Goal: Task Accomplishment & Management: Complete application form

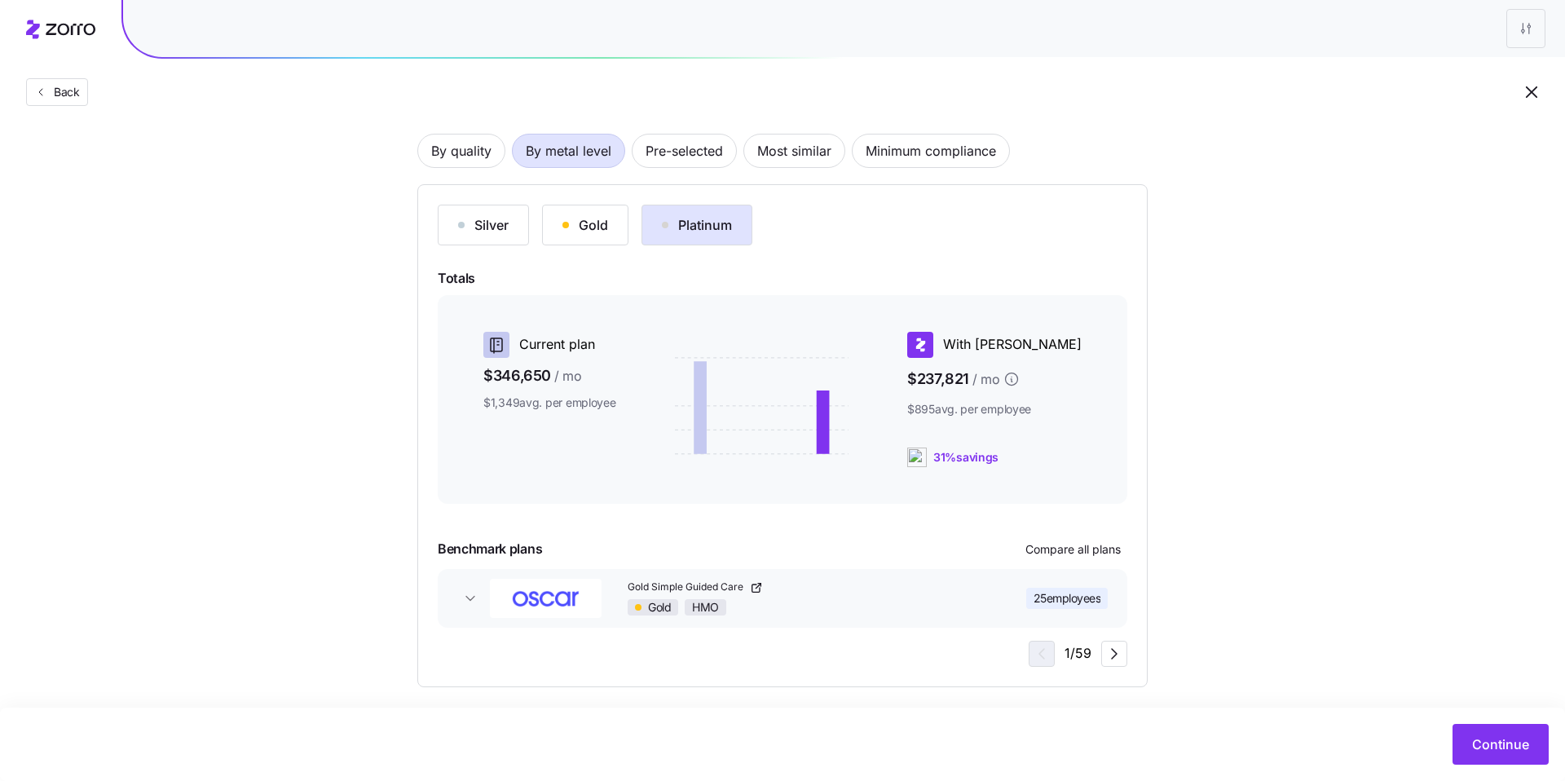
scroll to position [118, 0]
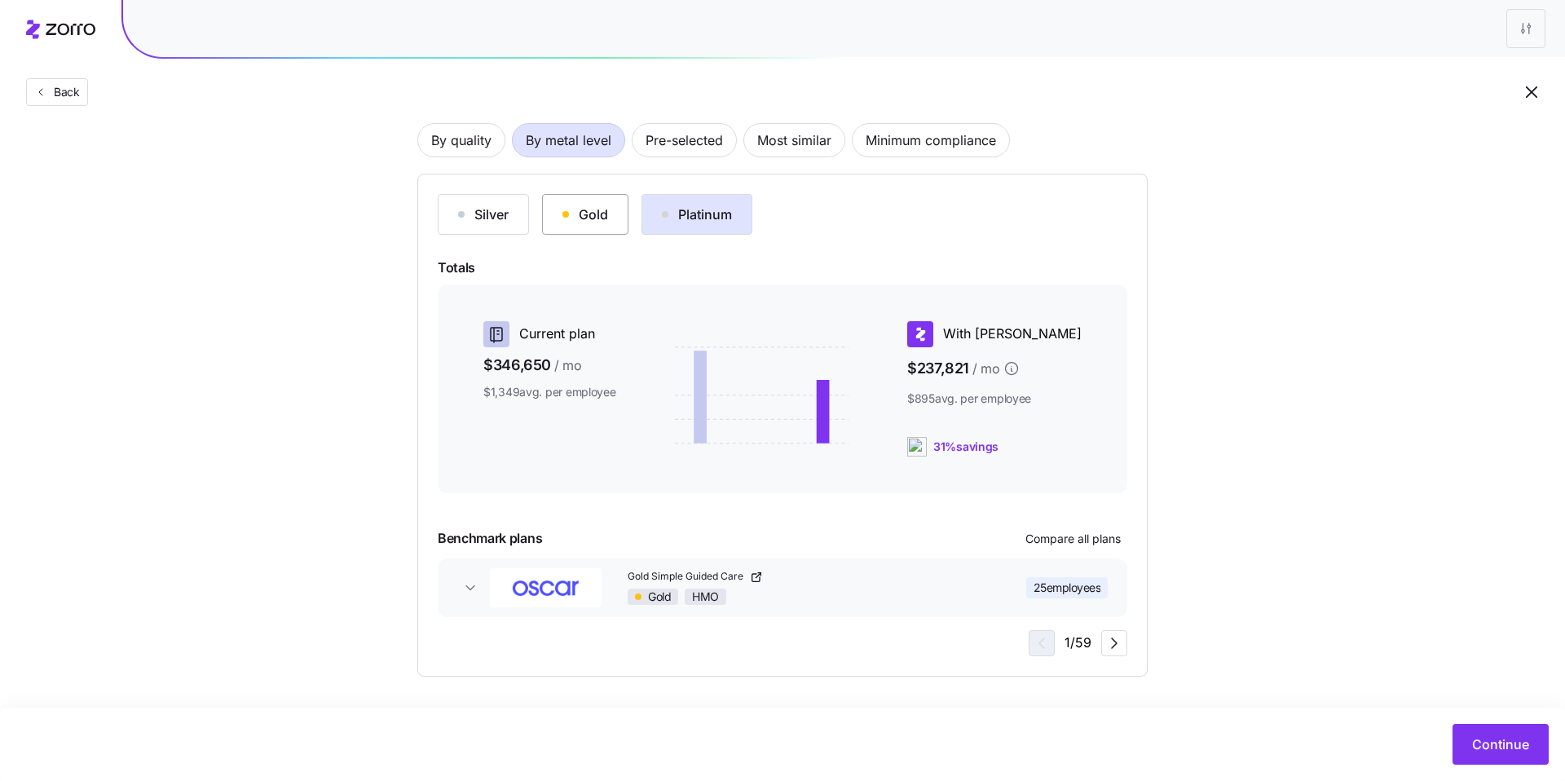
click at [609, 222] on button "Gold" at bounding box center [585, 214] width 86 height 41
click at [497, 214] on div "Silver" at bounding box center [483, 215] width 51 height 20
click at [599, 214] on div "Gold" at bounding box center [586, 215] width 46 height 20
click at [821, 534] on span "Compare all plans" at bounding box center [1073, 539] width 95 height 16
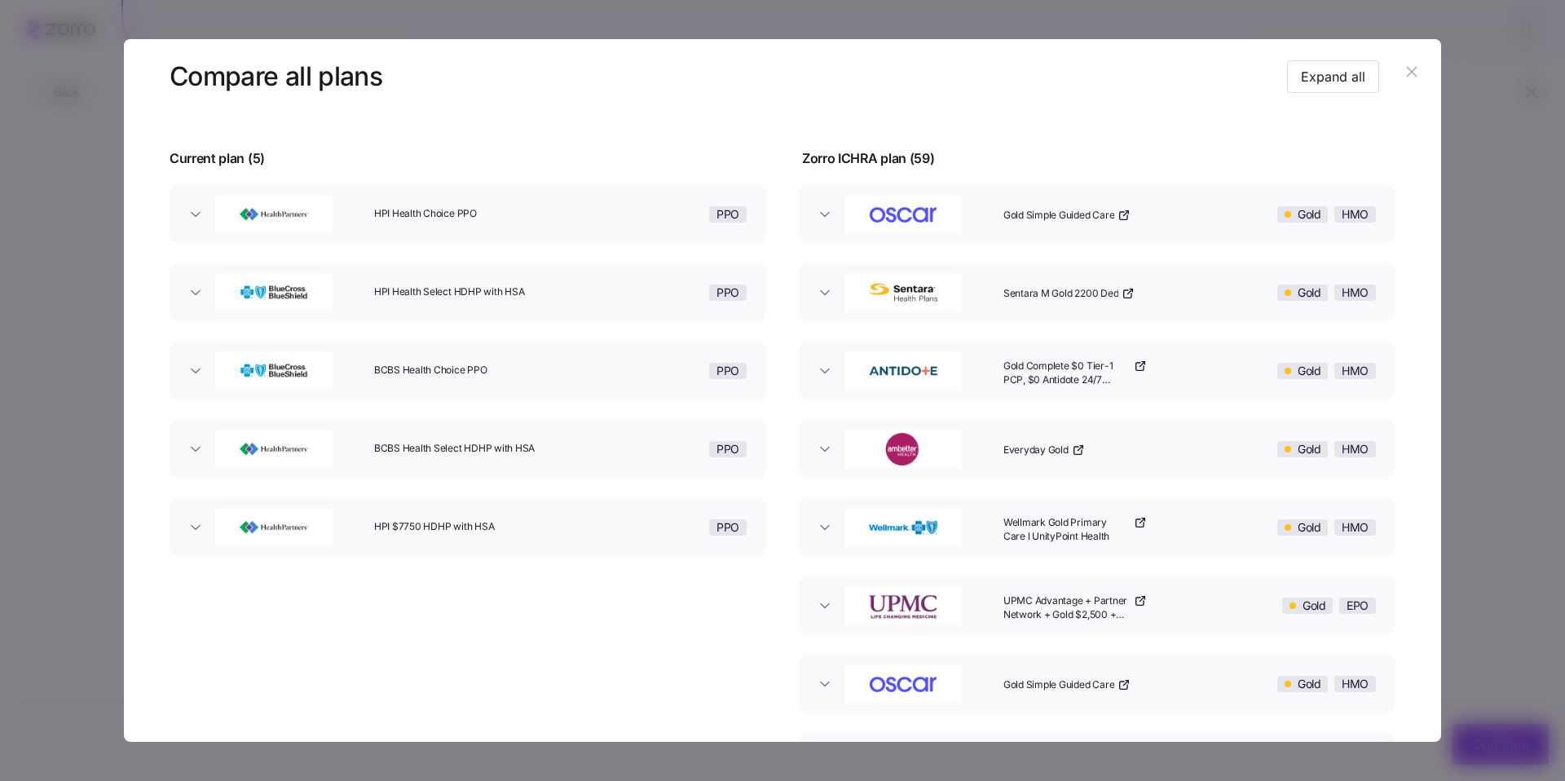
scroll to position [113, 0]
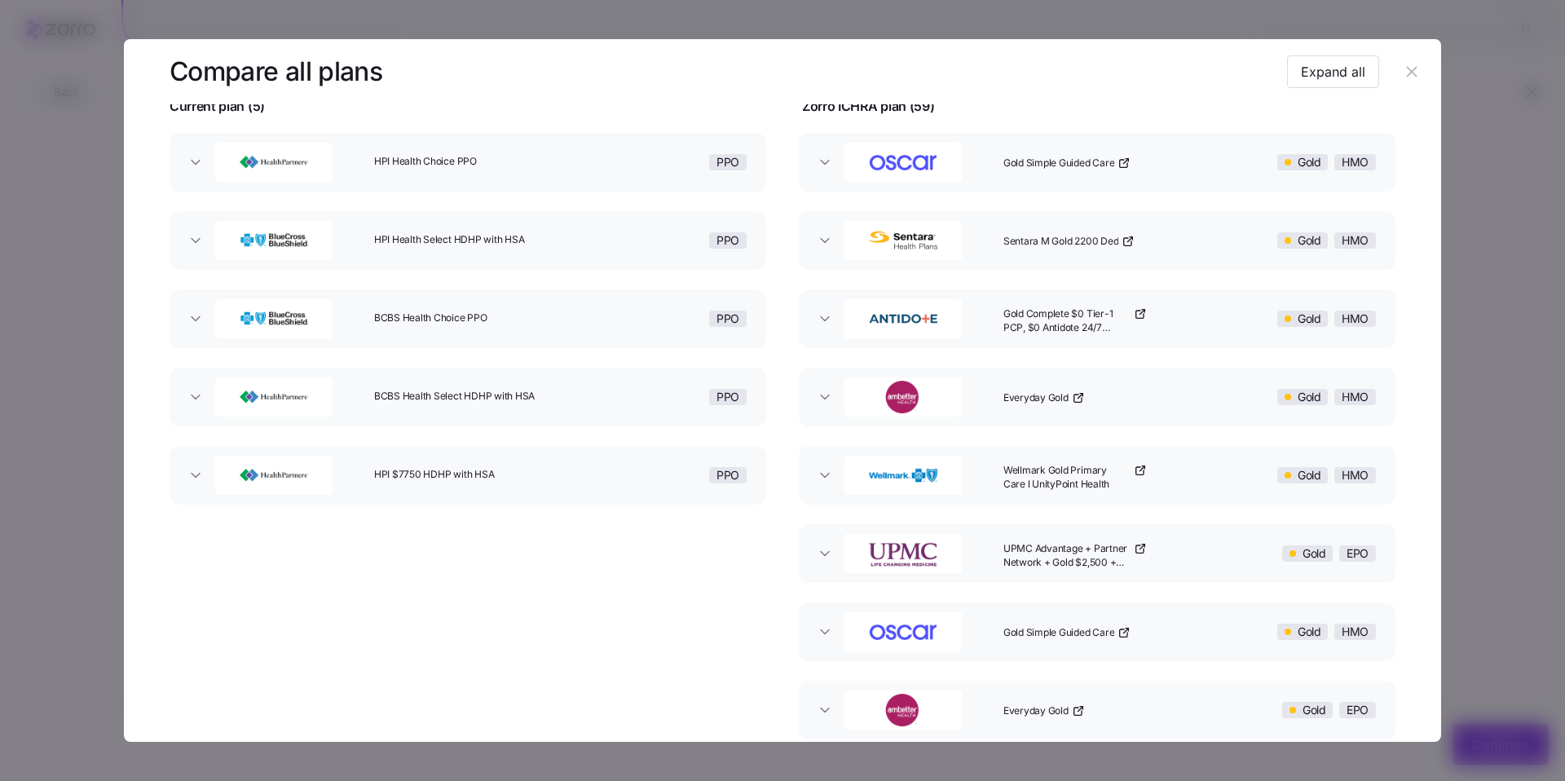
click at [821, 71] on icon "button" at bounding box center [1411, 71] width 11 height 11
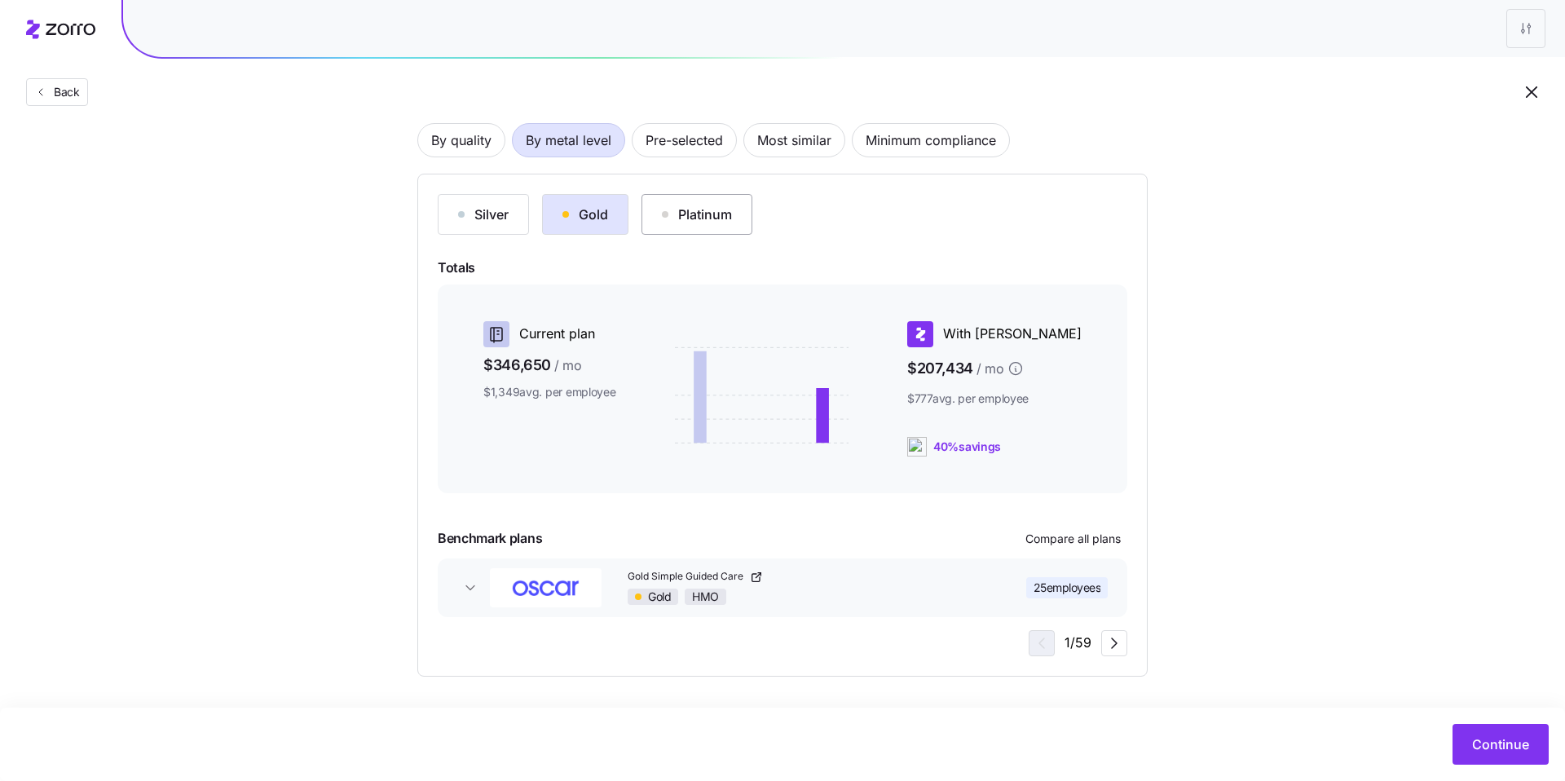
click at [714, 220] on div "Platinum" at bounding box center [697, 215] width 70 height 20
click at [612, 221] on button "Gold" at bounding box center [585, 214] width 86 height 41
click at [704, 148] on span "Pre-selected" at bounding box center [684, 140] width 77 height 33
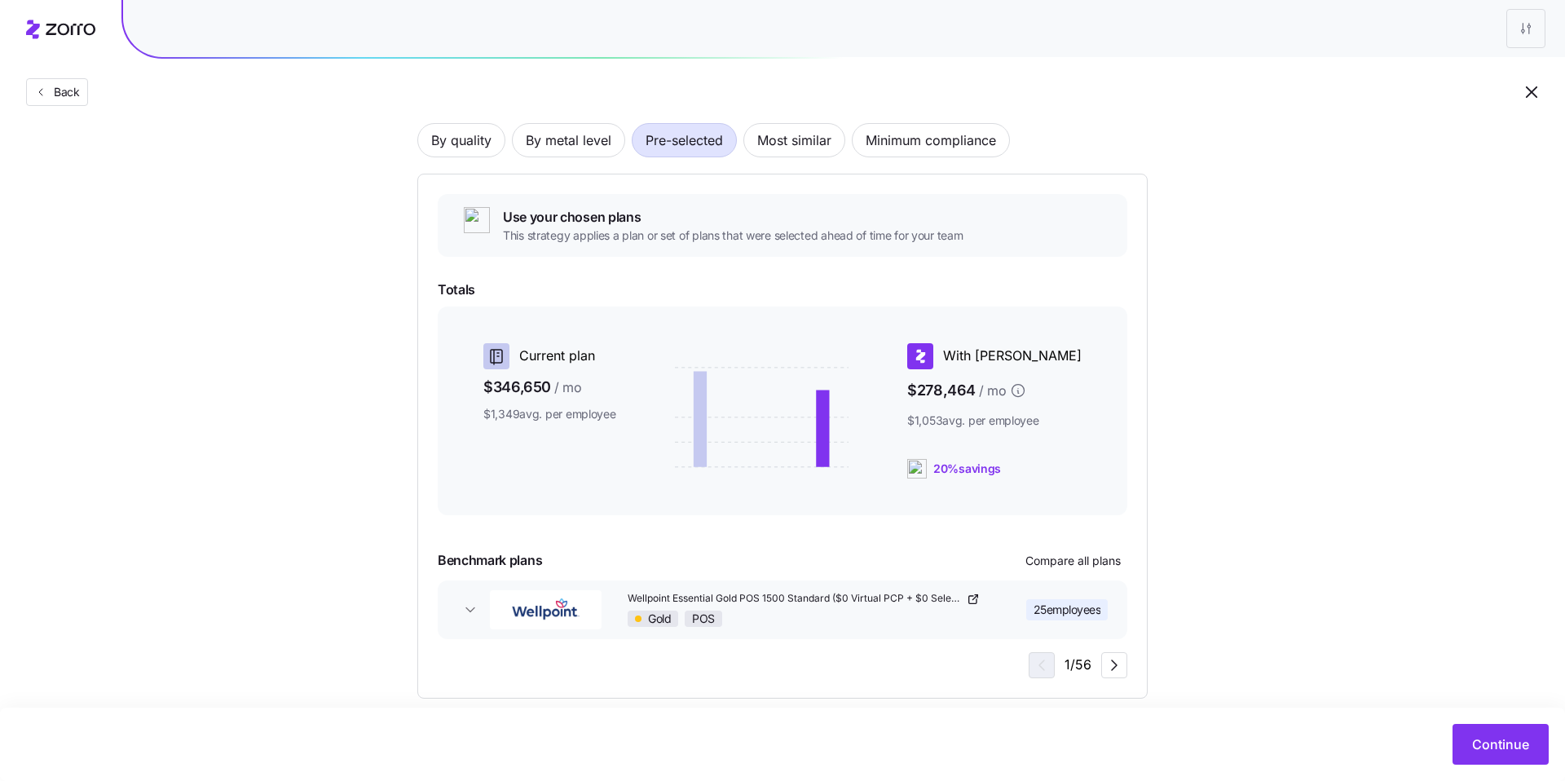
scroll to position [140, 0]
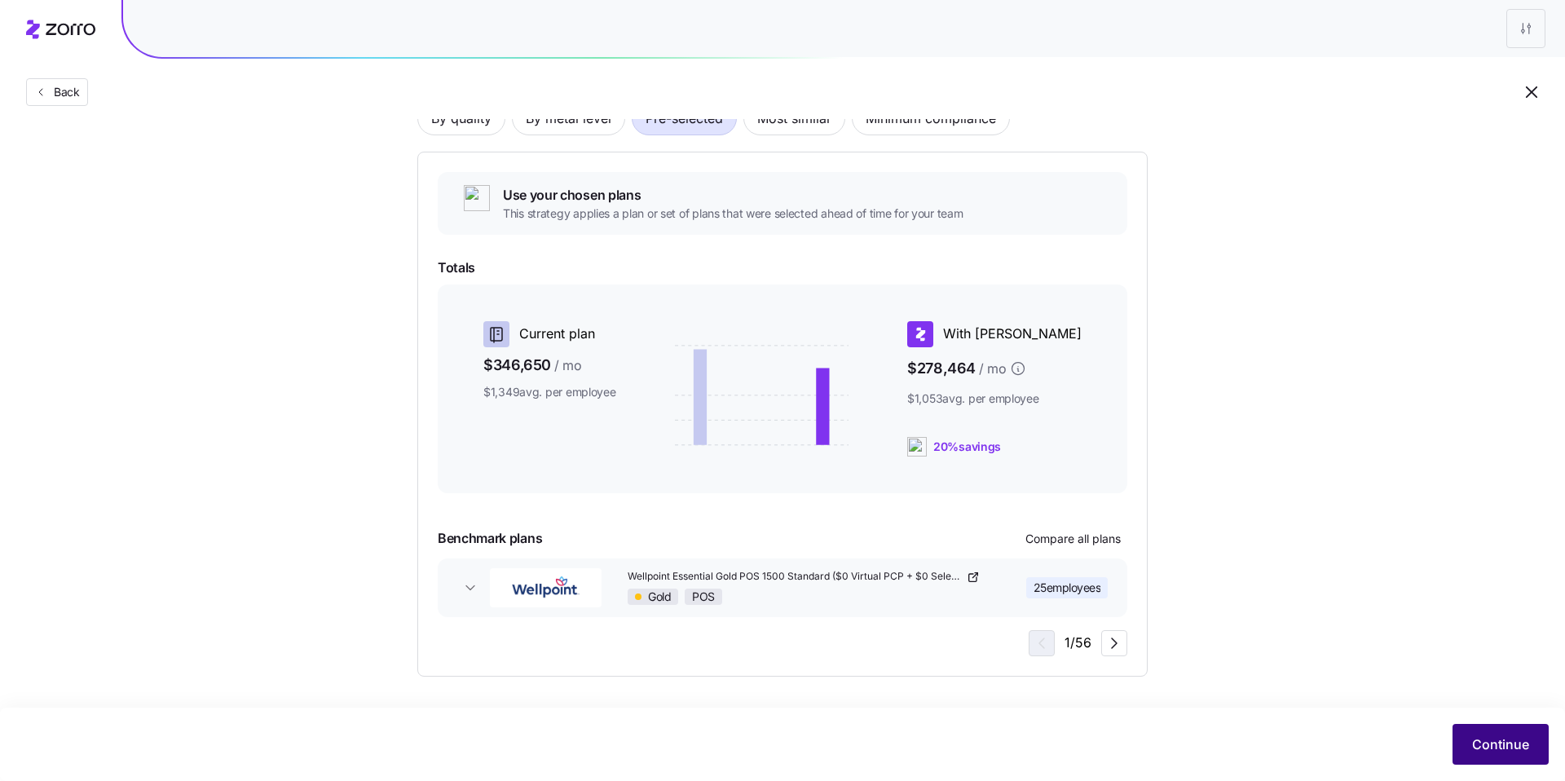
click at [821, 730] on span "Continue" at bounding box center [1500, 745] width 57 height 20
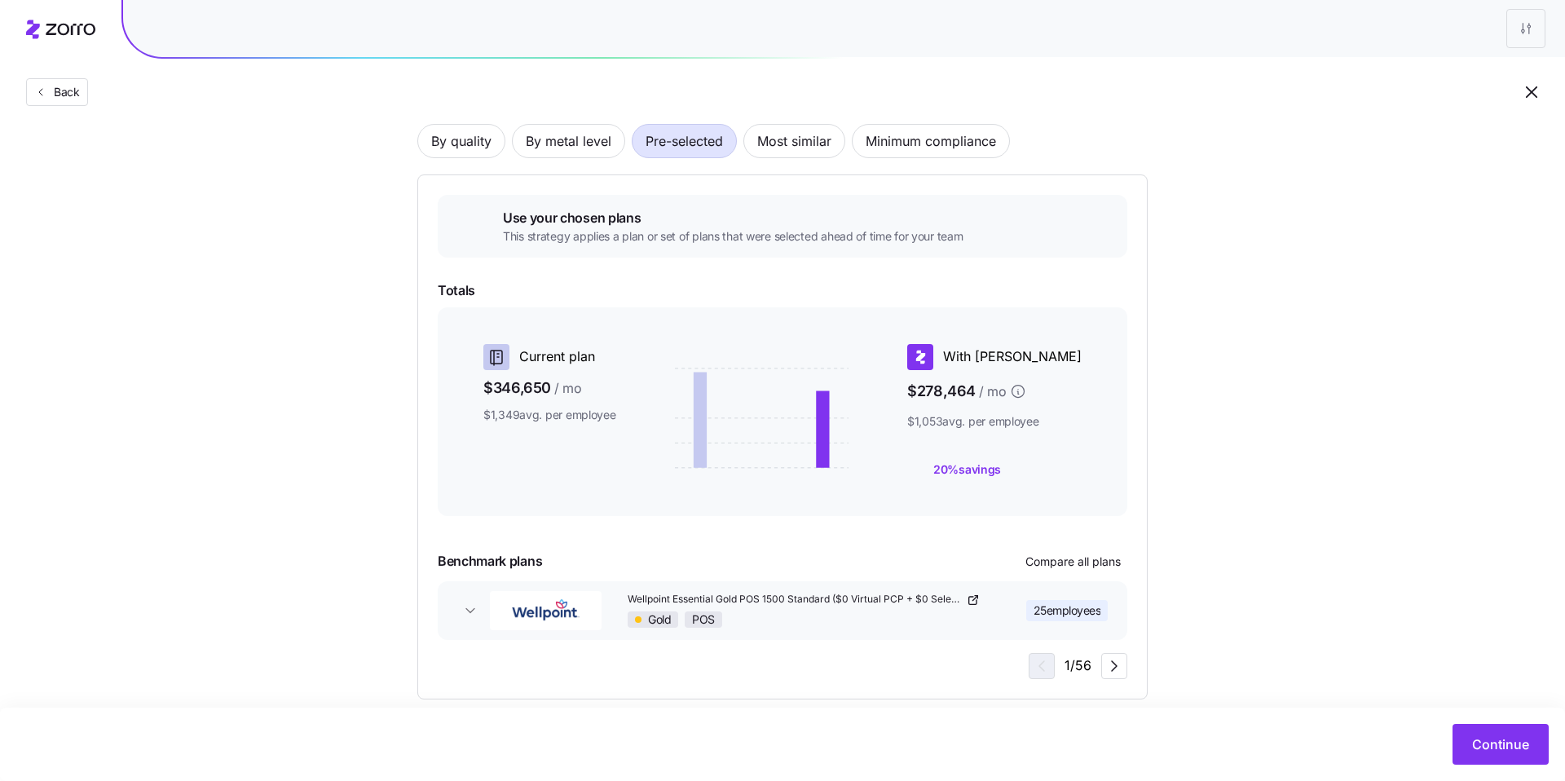
scroll to position [140, 0]
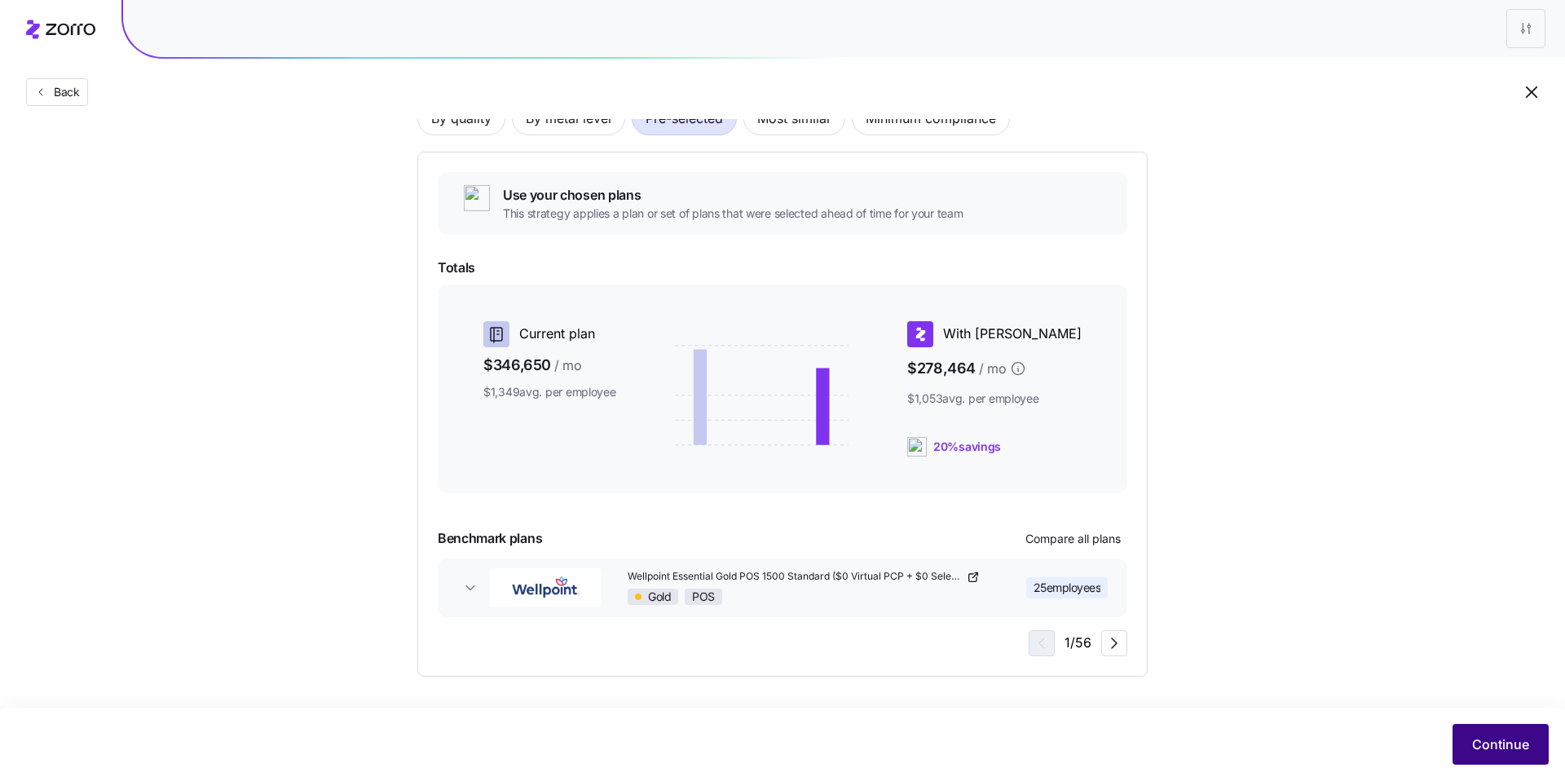
click at [1516, 742] on span "Continue" at bounding box center [1500, 745] width 57 height 20
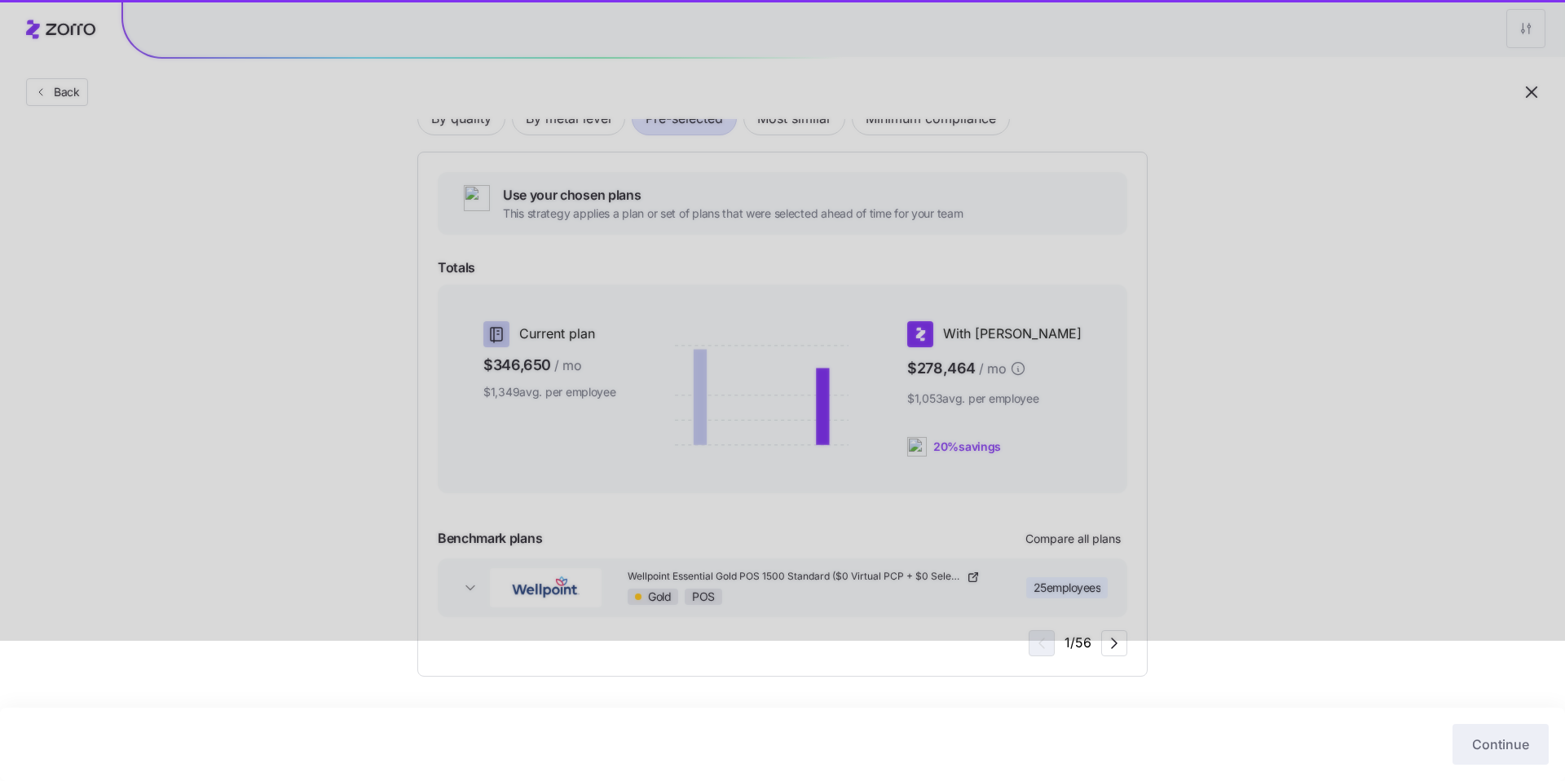
click at [75, 96] on div at bounding box center [782, 250] width 1565 height 781
click at [56, 98] on div at bounding box center [782, 250] width 1565 height 781
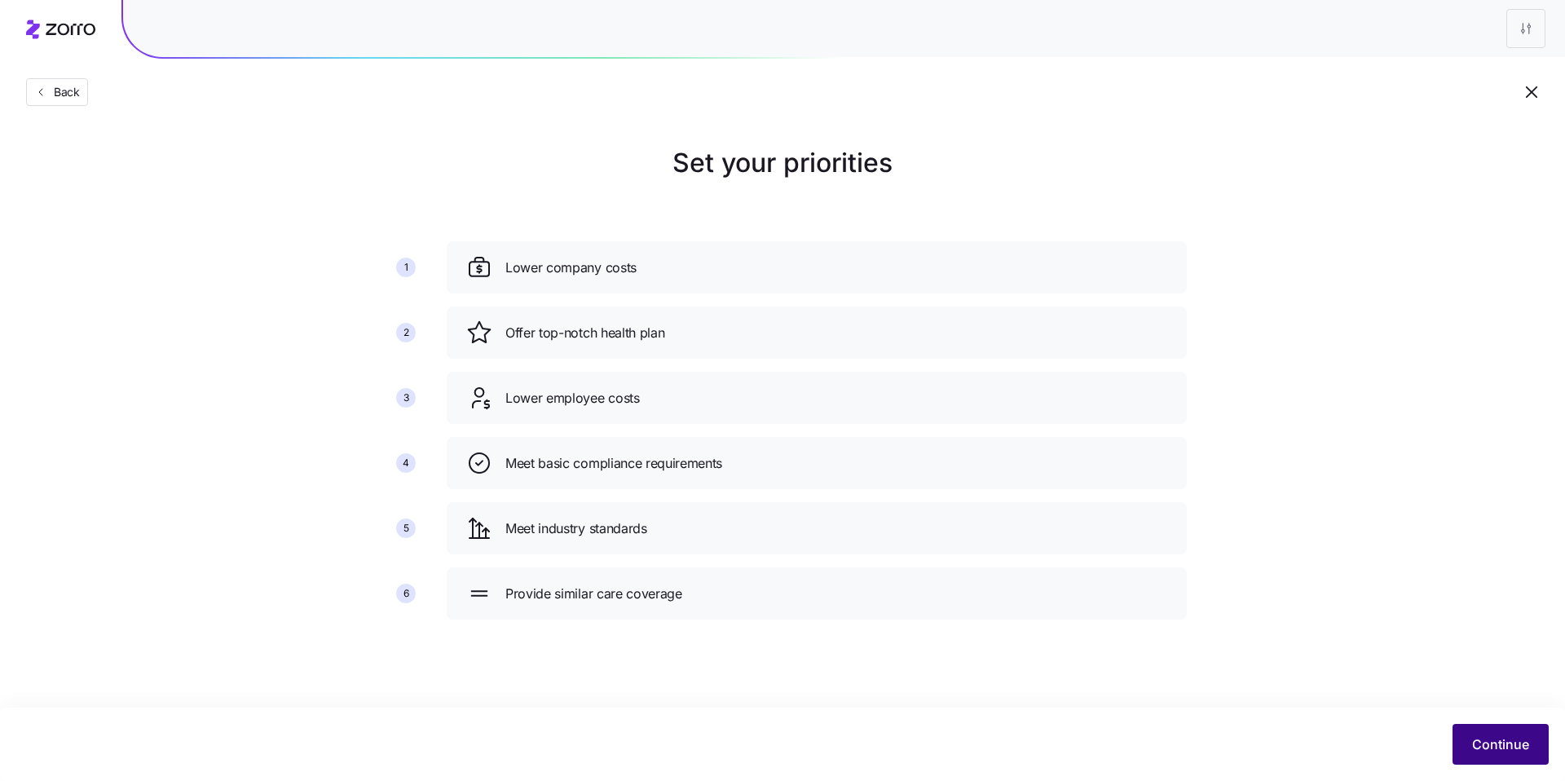
click at [1490, 728] on button "Continue" at bounding box center [1501, 744] width 96 height 41
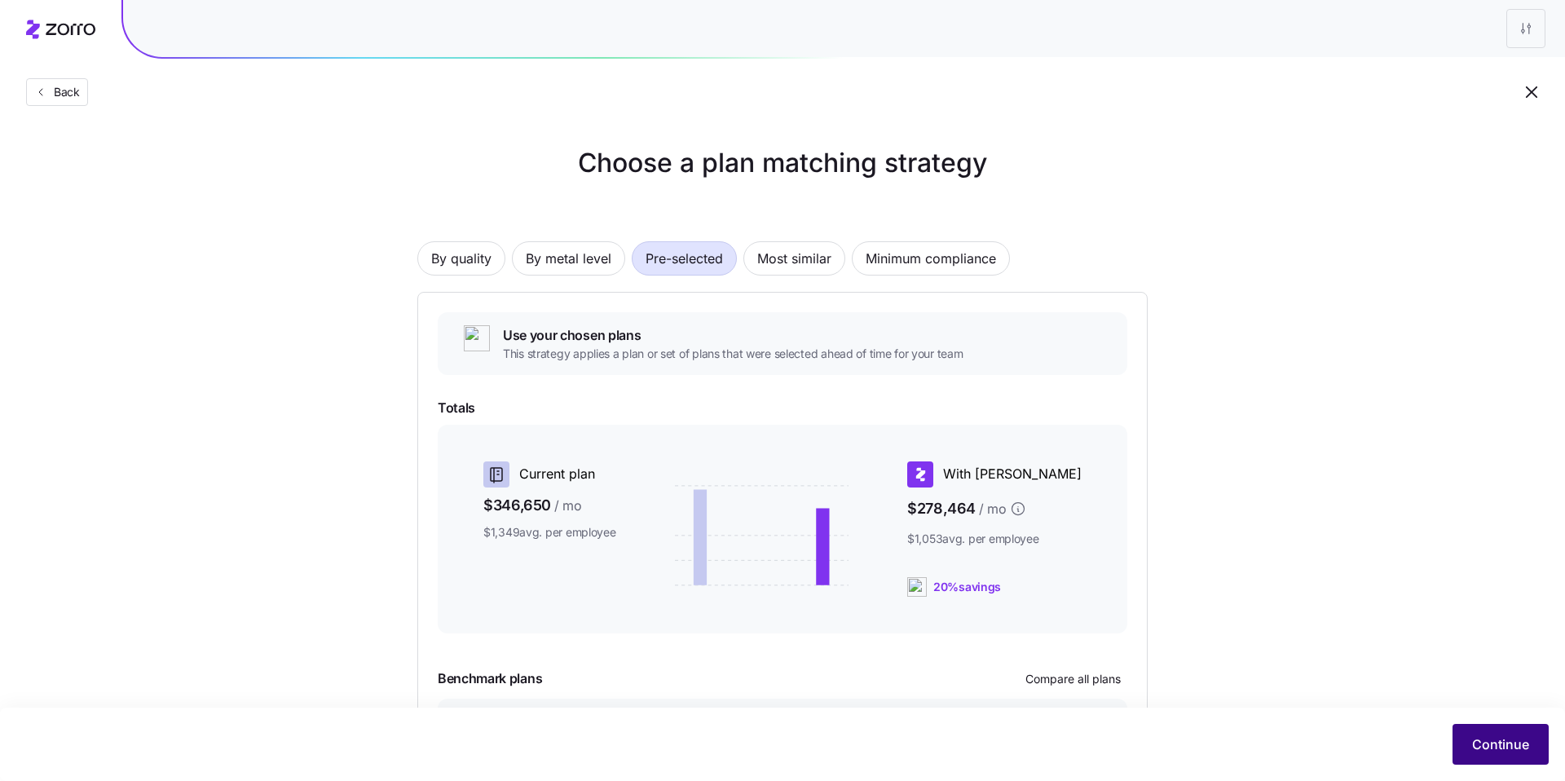
click at [1503, 744] on span "Continue" at bounding box center [1500, 745] width 57 height 20
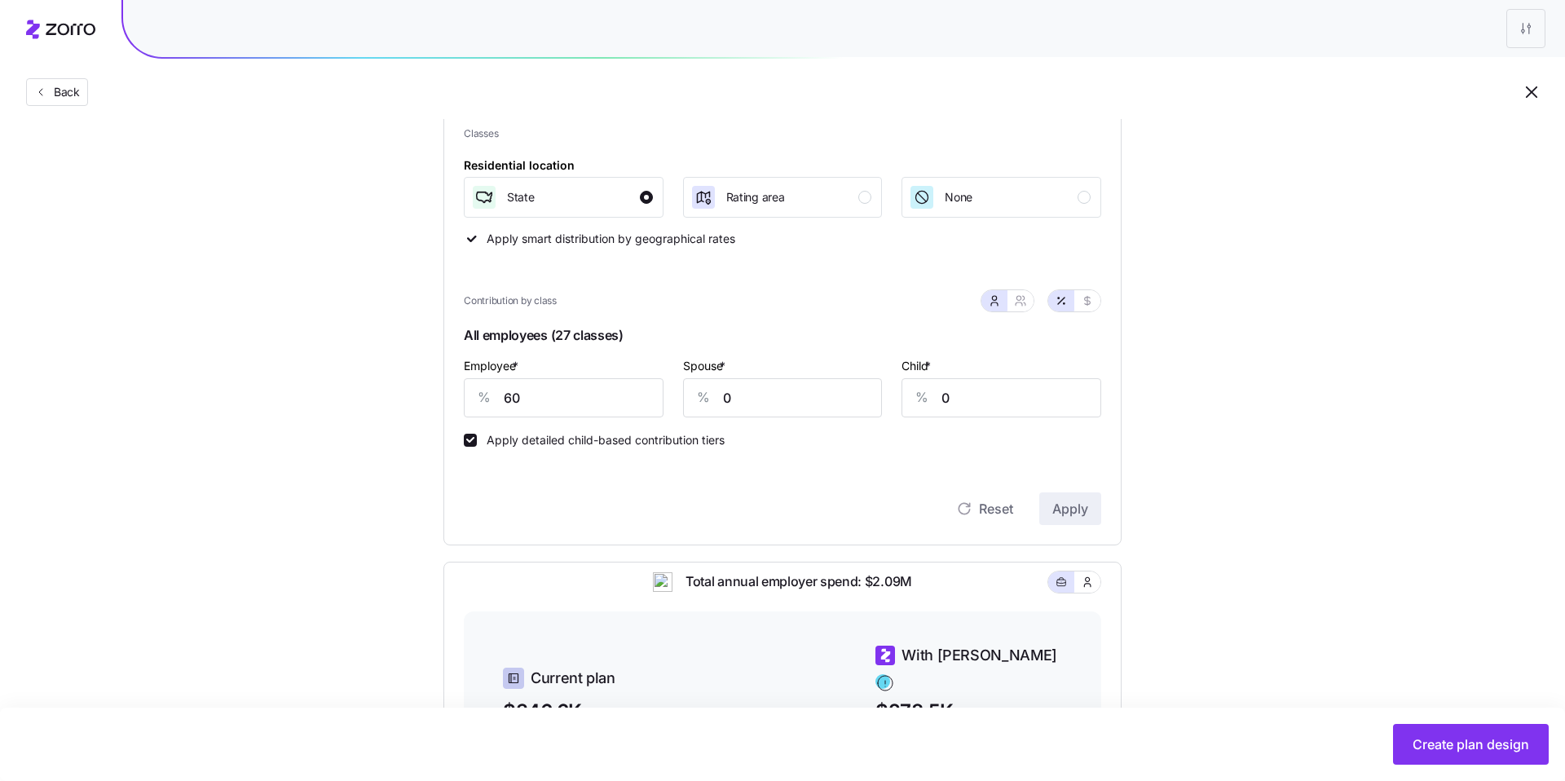
scroll to position [230, 0]
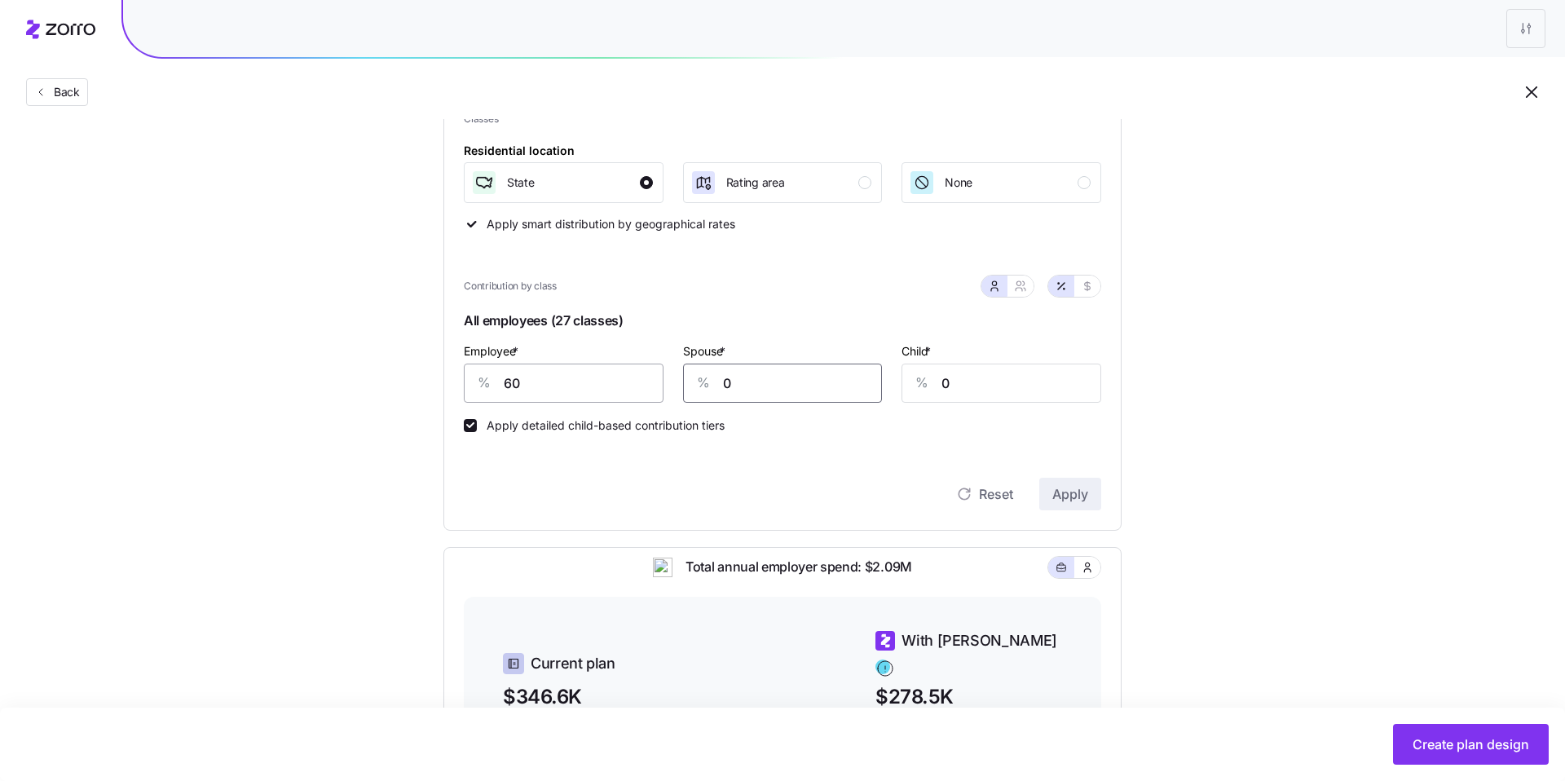
drag, startPoint x: 746, startPoint y: 377, endPoint x: 657, endPoint y: 377, distance: 88.9
click at [657, 377] on div "Employee * % 60 Spouse * % 0 Child * % 0" at bounding box center [782, 372] width 657 height 82
type input "30"
drag, startPoint x: 992, startPoint y: 378, endPoint x: 889, endPoint y: 373, distance: 103.7
click at [889, 373] on div "Employee * % 60 Spouse * % 30 Child * % 0" at bounding box center [782, 372] width 657 height 82
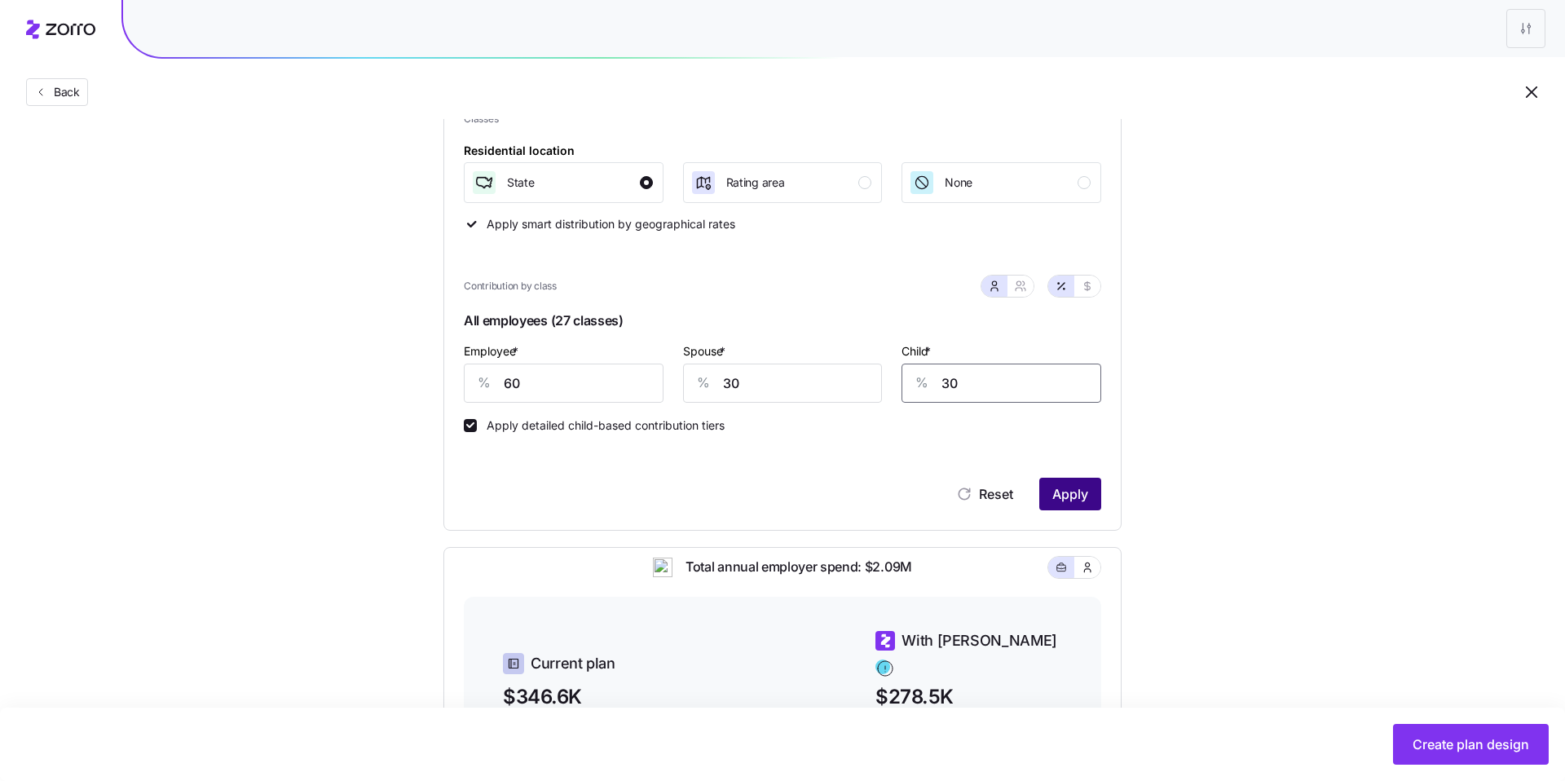
type input "30"
click at [1092, 497] on button "Apply" at bounding box center [1070, 494] width 62 height 33
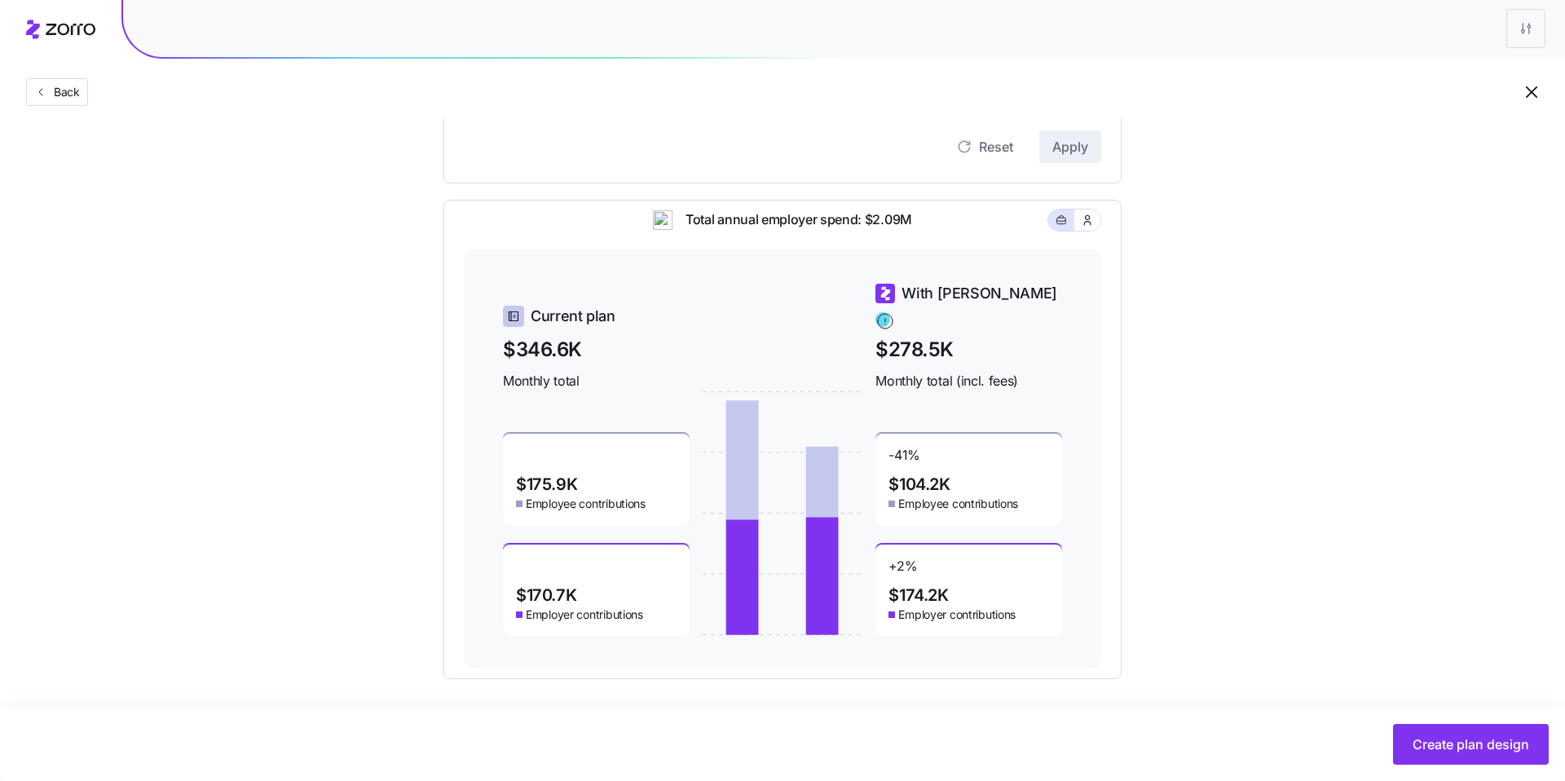
scroll to position [580, 0]
click at [1462, 749] on span "Create plan design" at bounding box center [1471, 745] width 117 height 20
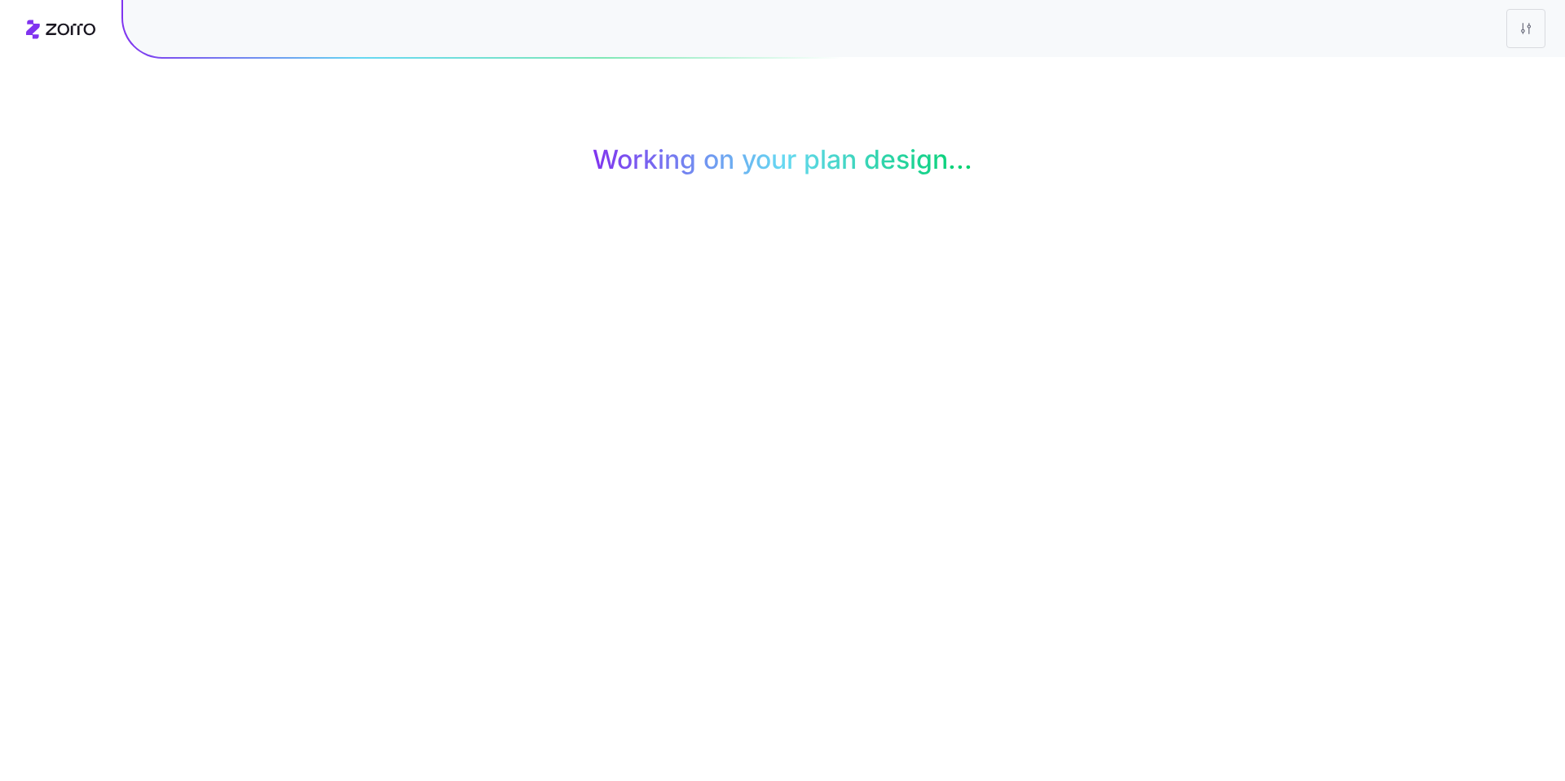
scroll to position [0, 0]
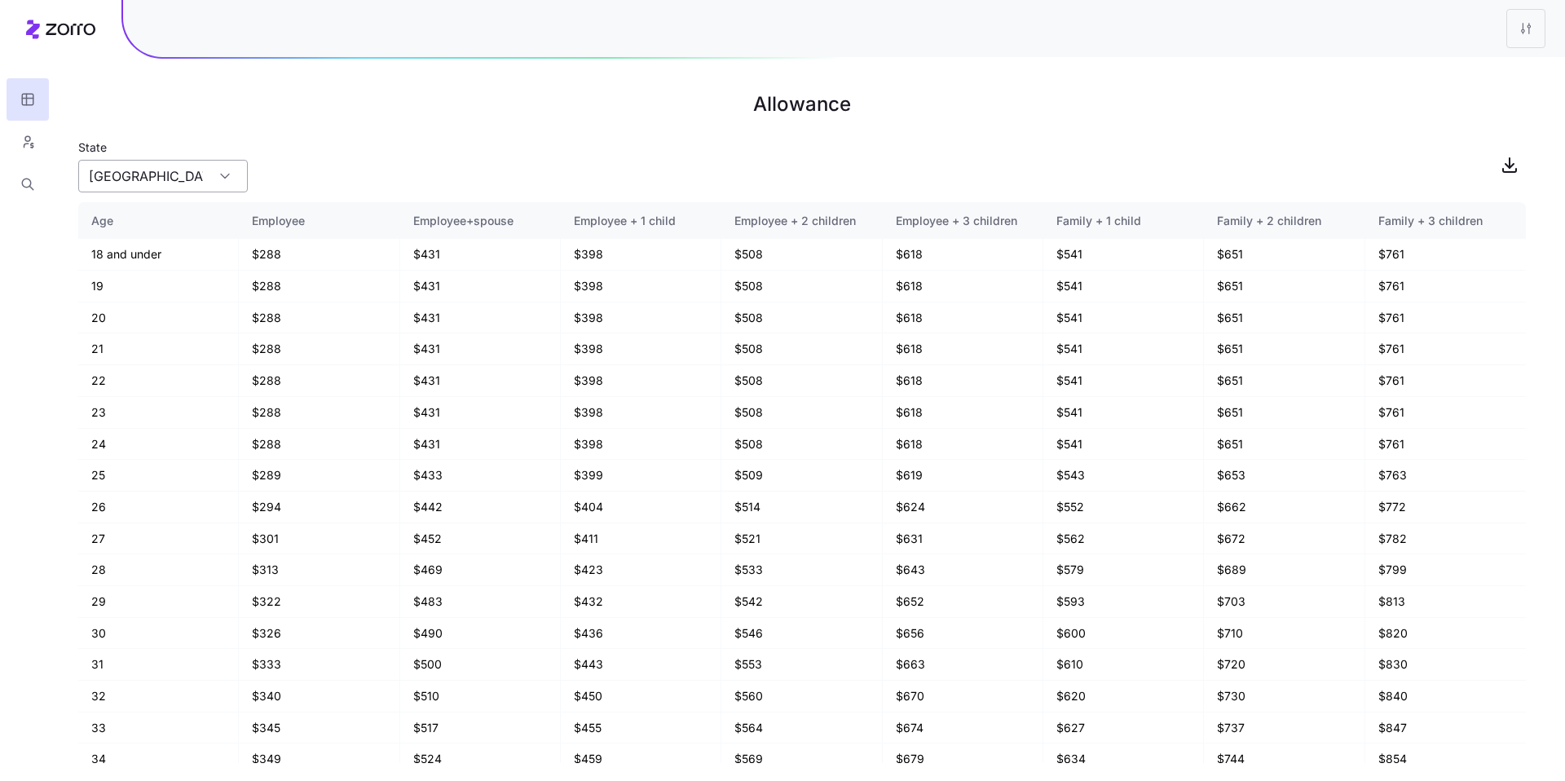
click at [234, 183] on div "TX" at bounding box center [163, 176] width 170 height 33
click at [303, 151] on div "State TX" at bounding box center [802, 164] width 1448 height 55
click at [27, 144] on icon "button" at bounding box center [27, 142] width 15 height 16
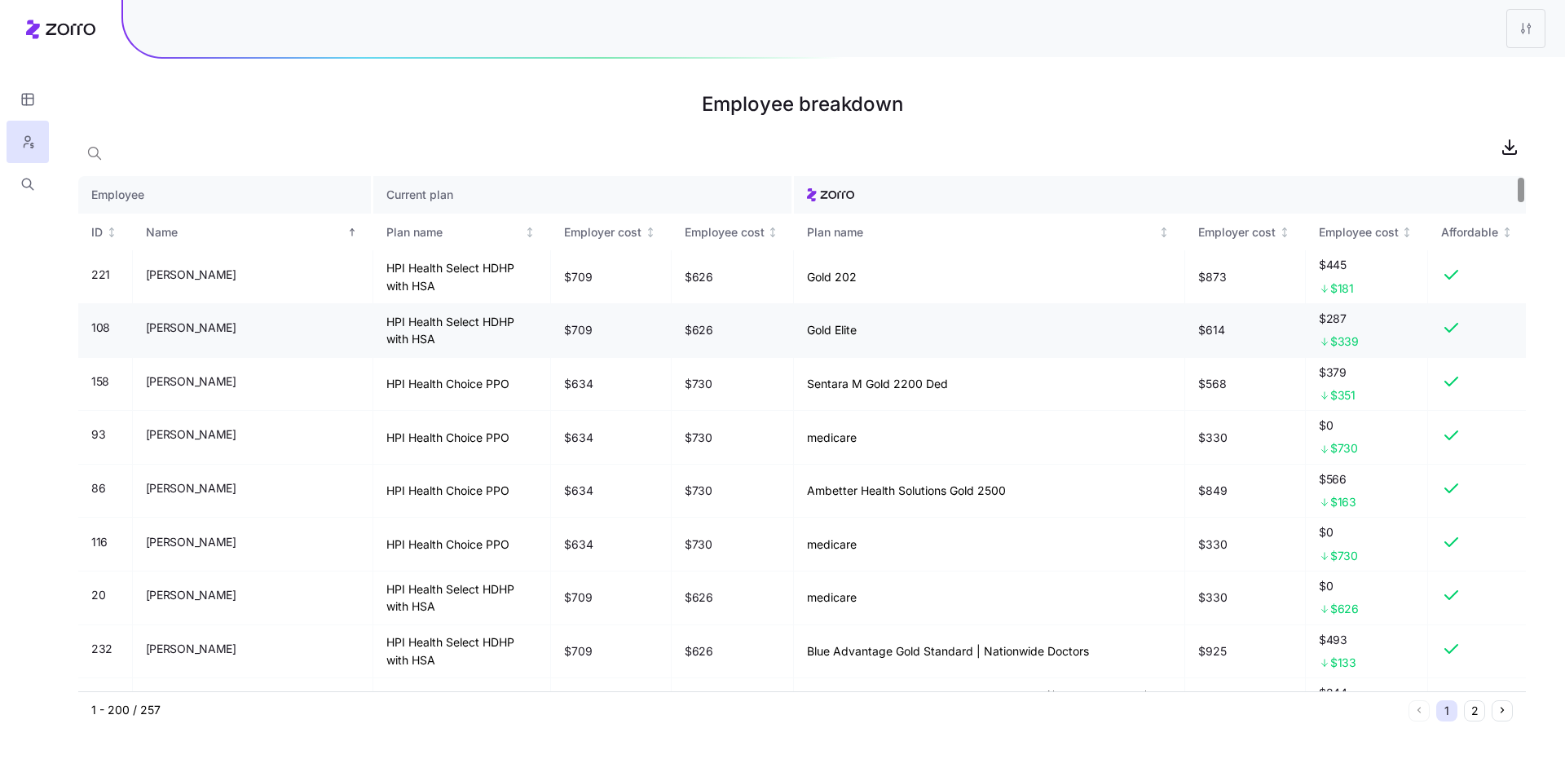
drag, startPoint x: 233, startPoint y: 332, endPoint x: 192, endPoint y: 330, distance: 41.6
click at [192, 330] on td "Aimee Trujillo" at bounding box center [253, 331] width 241 height 54
click at [373, 329] on td "HPI Health Select HDHP with HSA" at bounding box center [462, 331] width 179 height 54
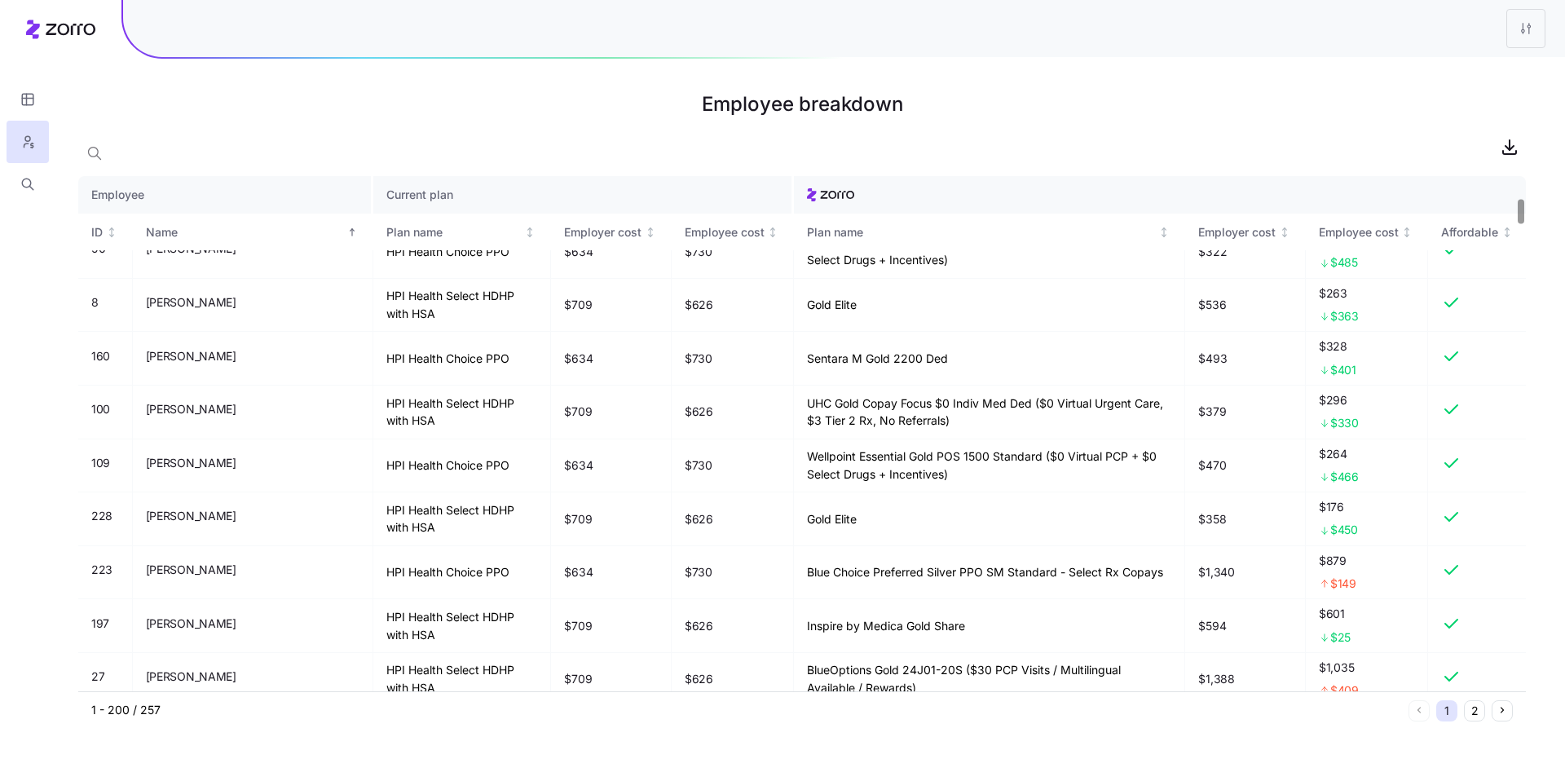
scroll to position [492, 0]
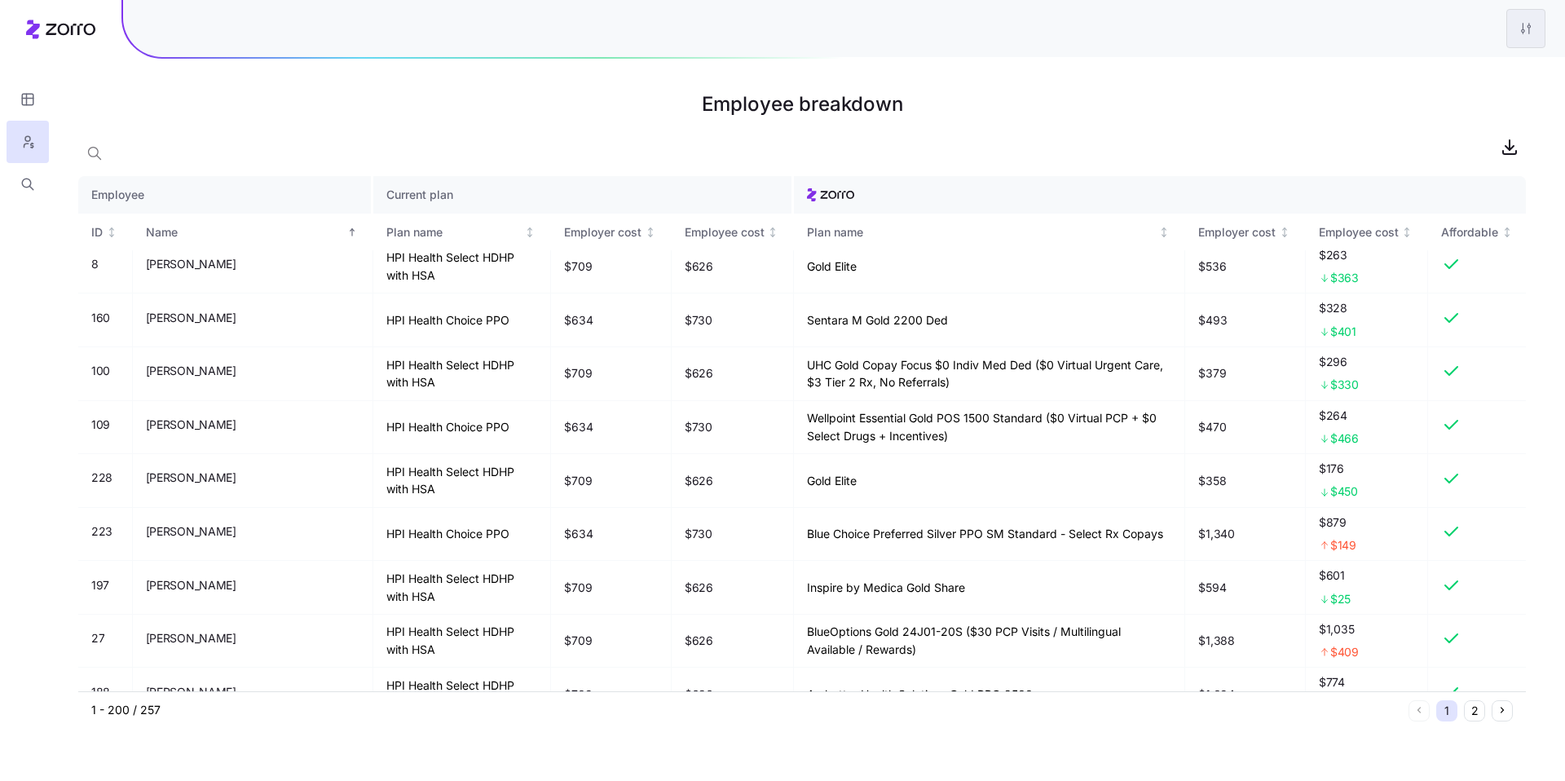
click at [1534, 25] on html "Employee breakdown Employee Current plan ID Name Plan name Employer cost Employ…" at bounding box center [782, 390] width 1565 height 781
click at [1448, 63] on div "Edit plan design" at bounding box center [1428, 72] width 86 height 18
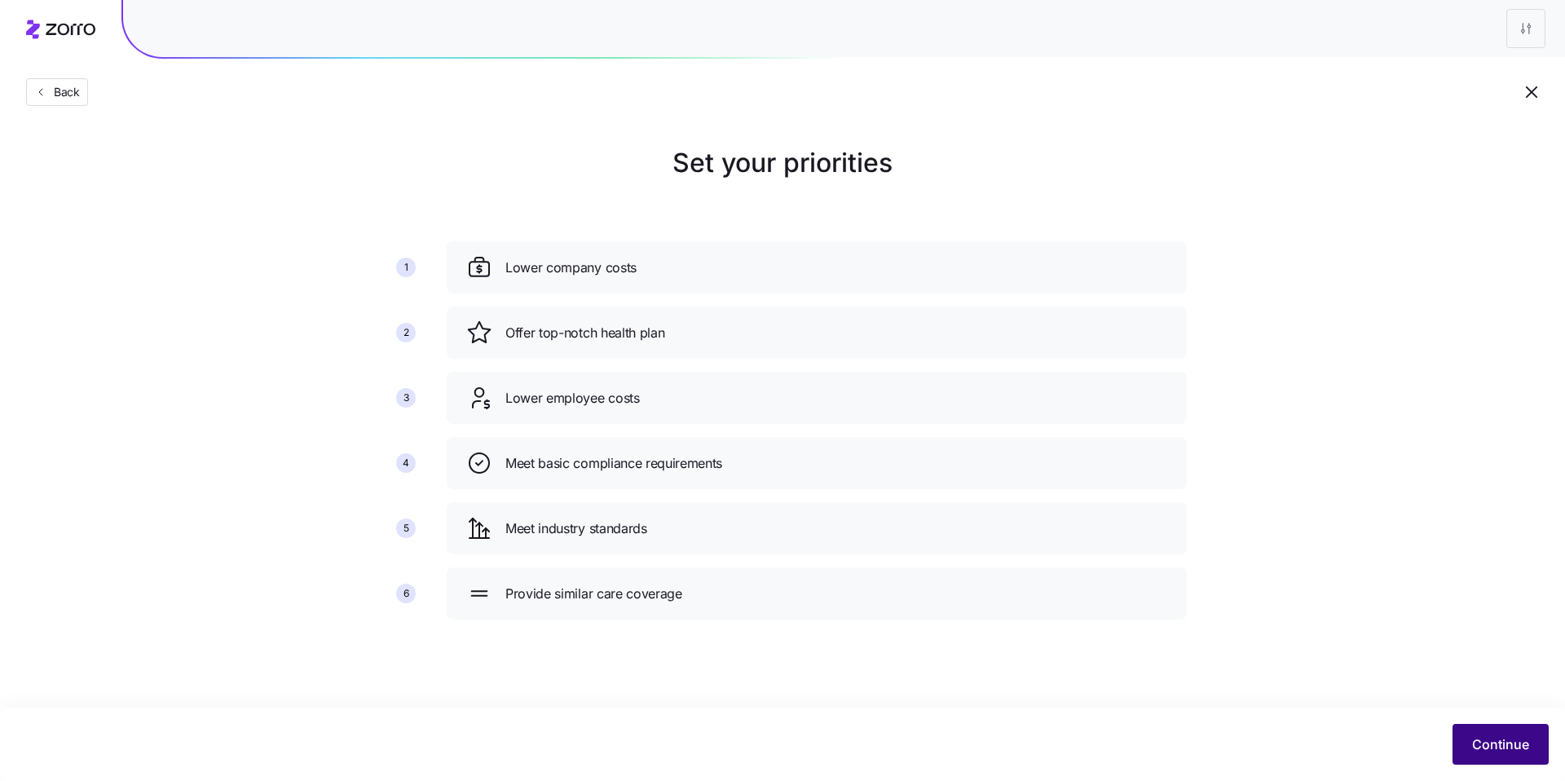
click at [1490, 739] on span "Continue" at bounding box center [1500, 745] width 57 height 20
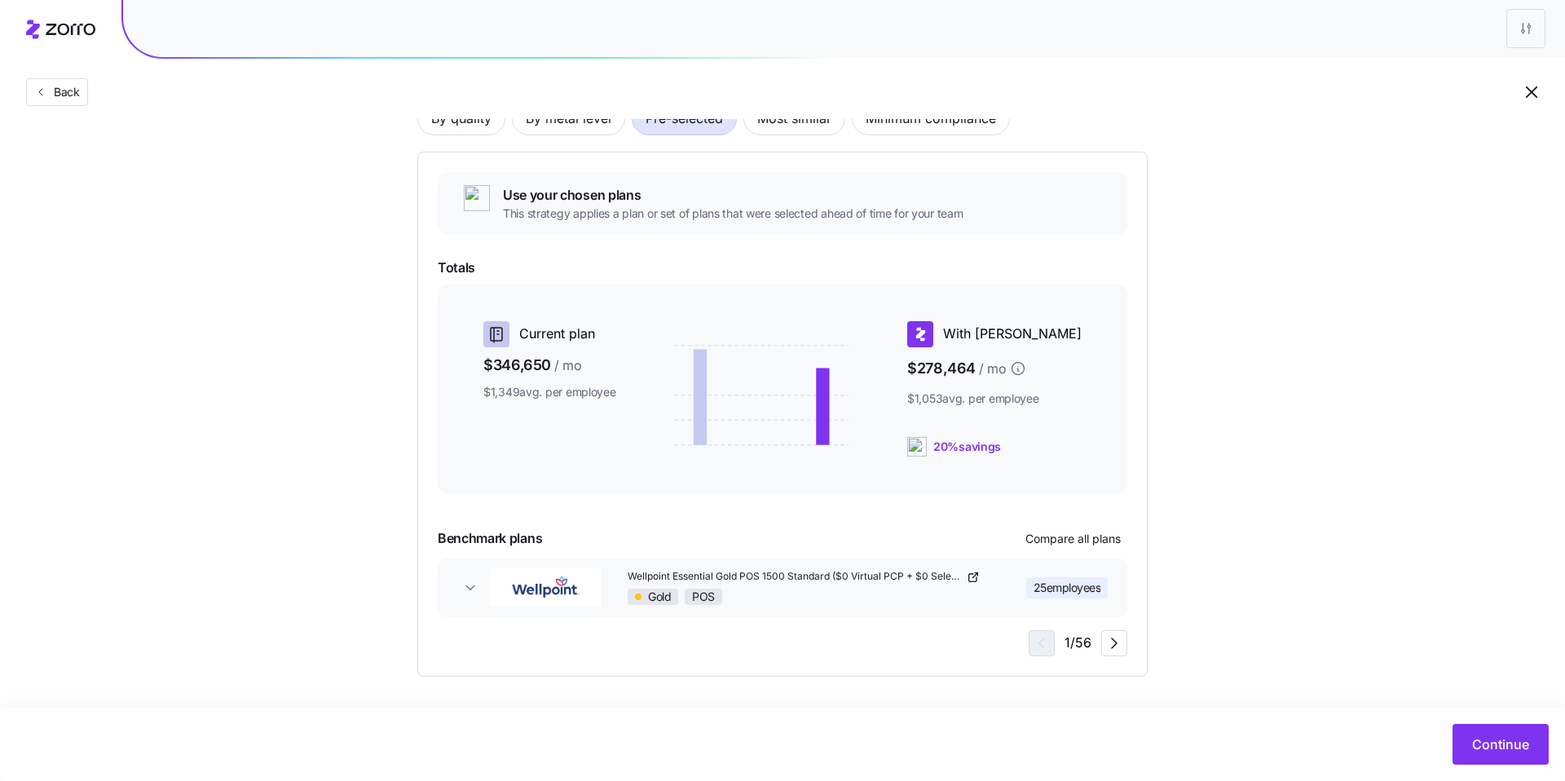
scroll to position [81, 0]
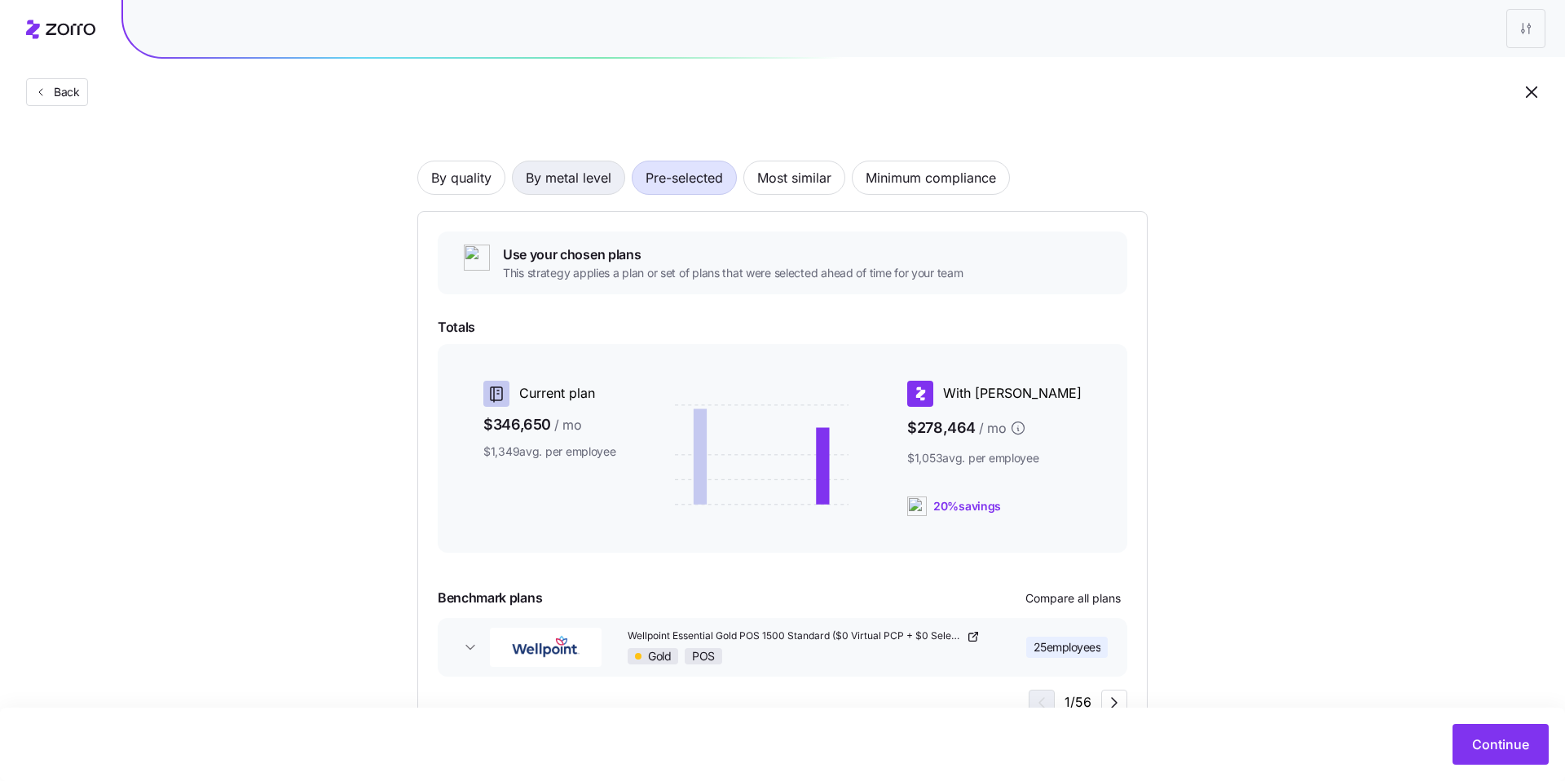
click at [591, 175] on span "By metal level" at bounding box center [569, 177] width 86 height 33
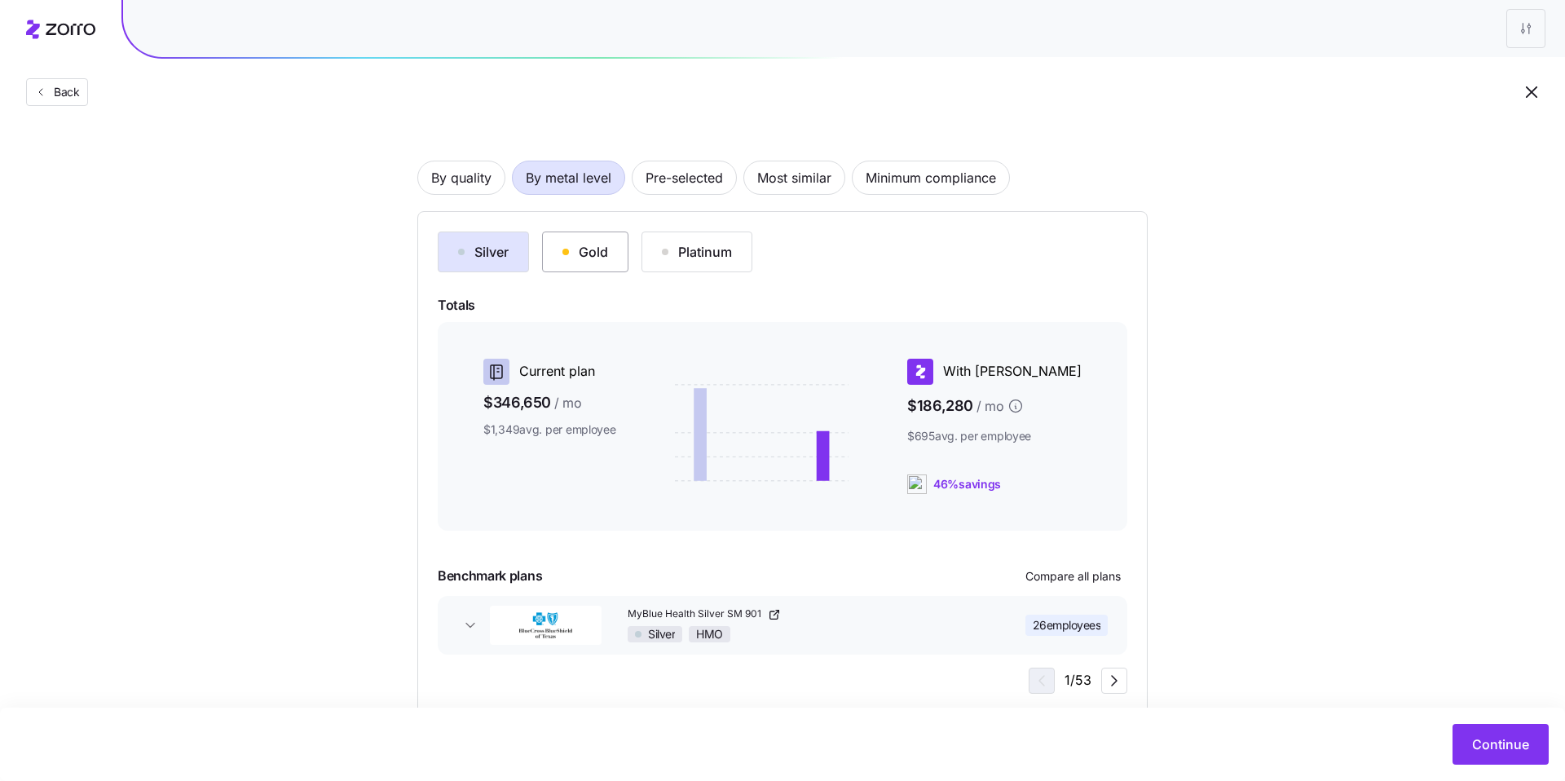
click at [590, 244] on div "Gold" at bounding box center [586, 252] width 46 height 20
click at [804, 188] on span "Most similar" at bounding box center [794, 177] width 74 height 33
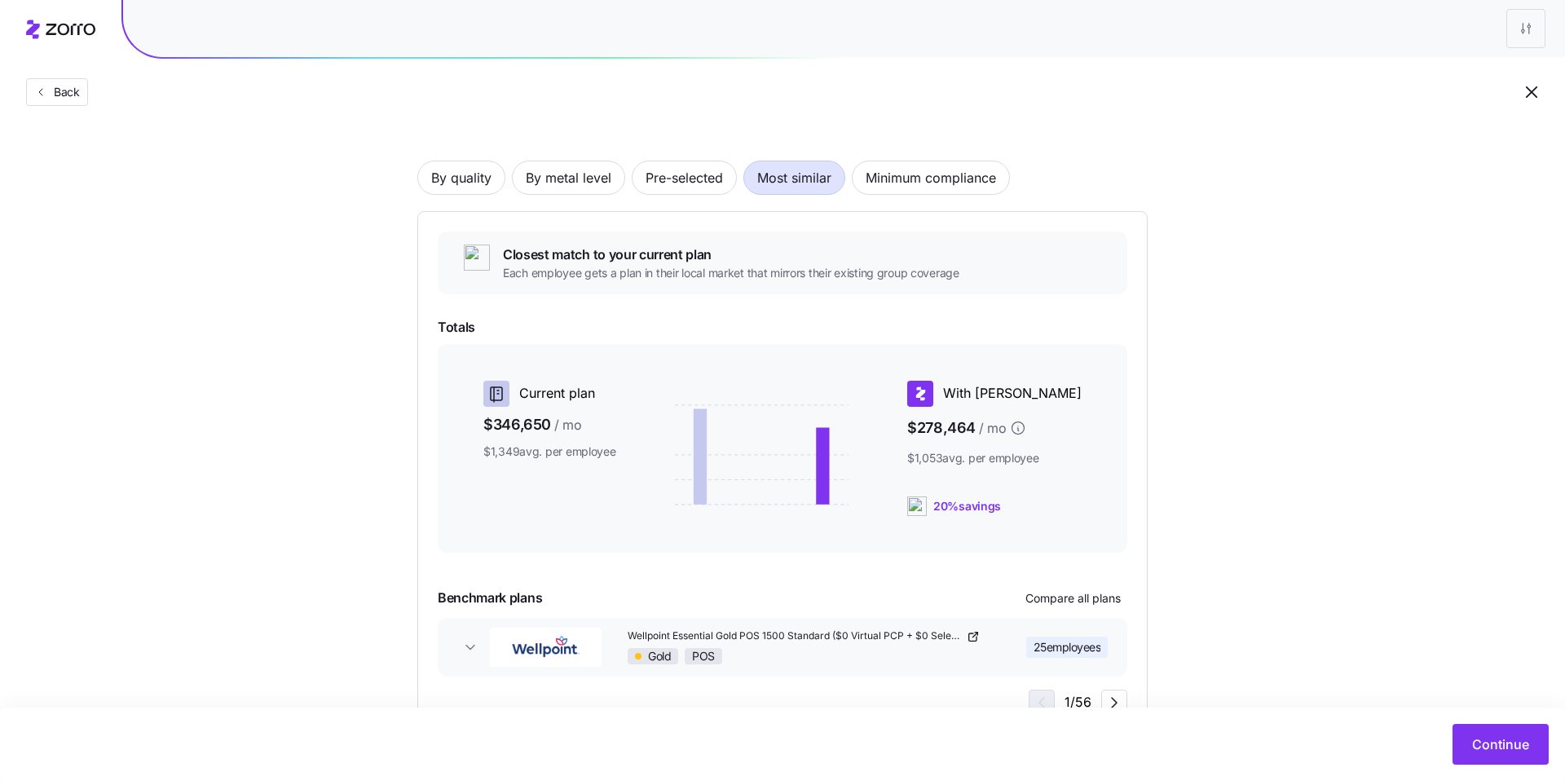
scroll to position [82, 0]
click at [1529, 762] on button "Continue" at bounding box center [1501, 744] width 96 height 41
click at [1489, 730] on button "Continue" at bounding box center [1501, 744] width 96 height 41
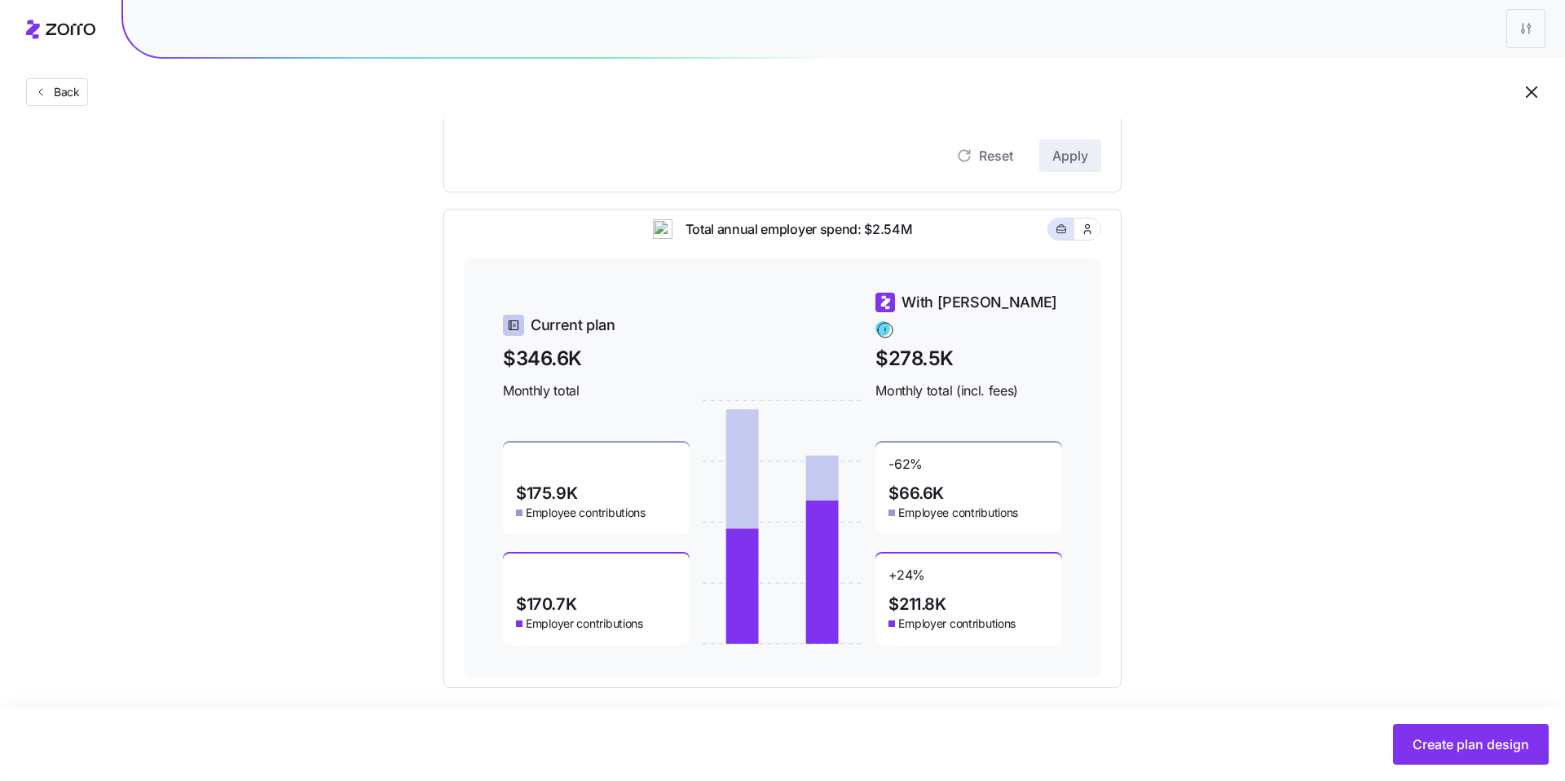
scroll to position [426, 0]
click at [1504, 742] on span "Create plan design" at bounding box center [1471, 745] width 117 height 20
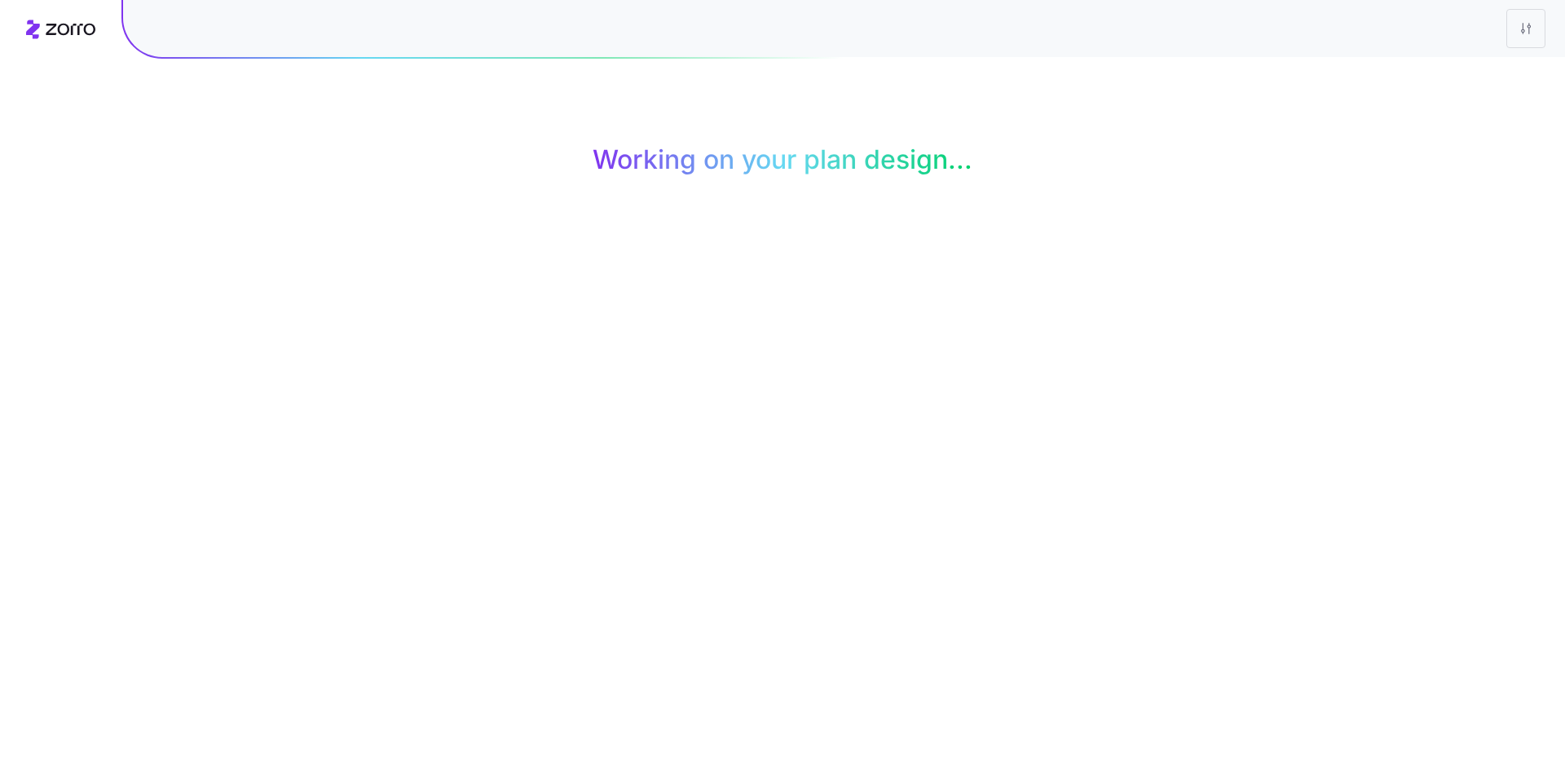
scroll to position [0, 0]
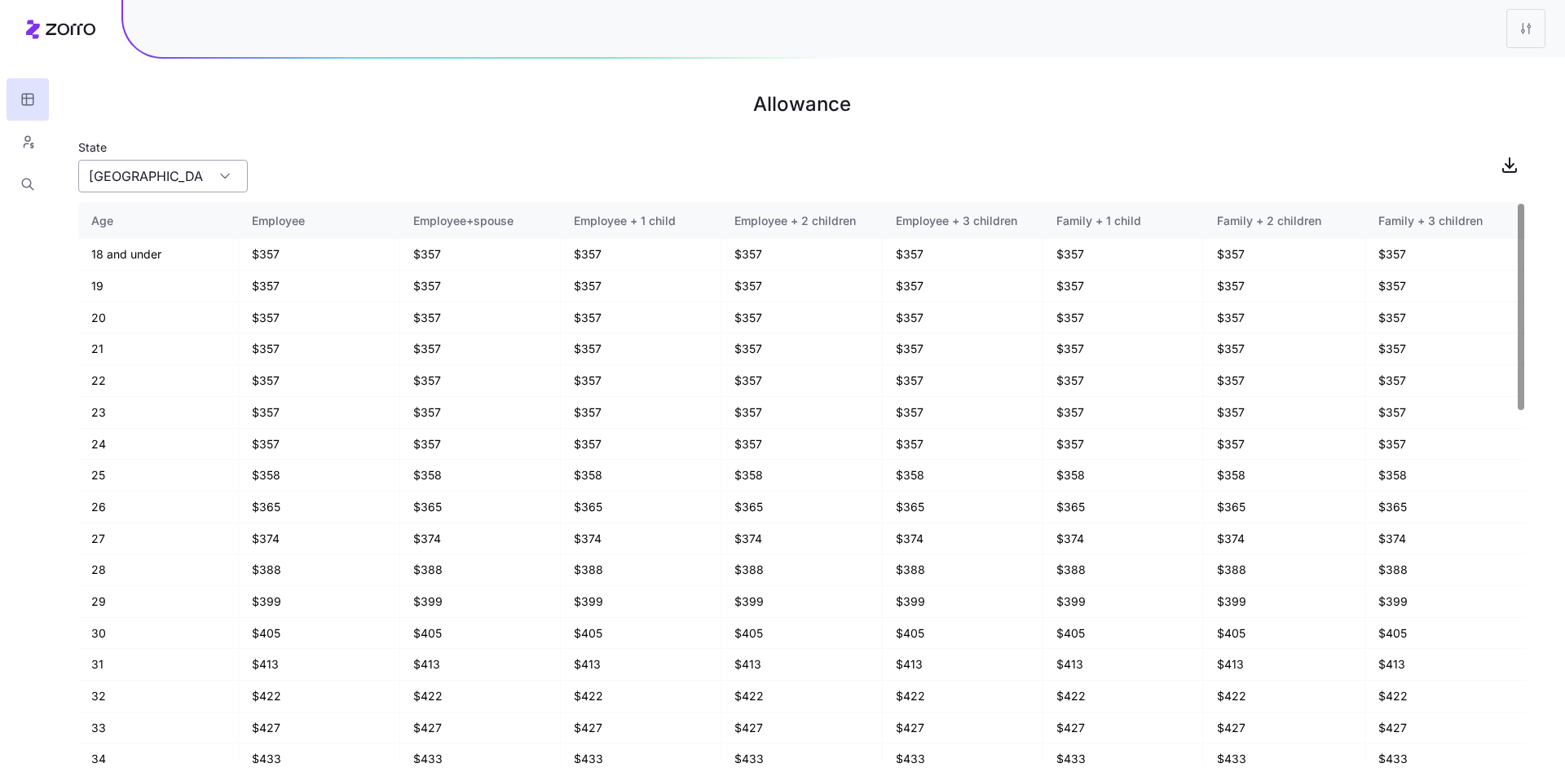
click at [228, 185] on div "TX" at bounding box center [163, 176] width 170 height 33
click at [180, 244] on div "PA" at bounding box center [163, 251] width 157 height 31
type input "PA"
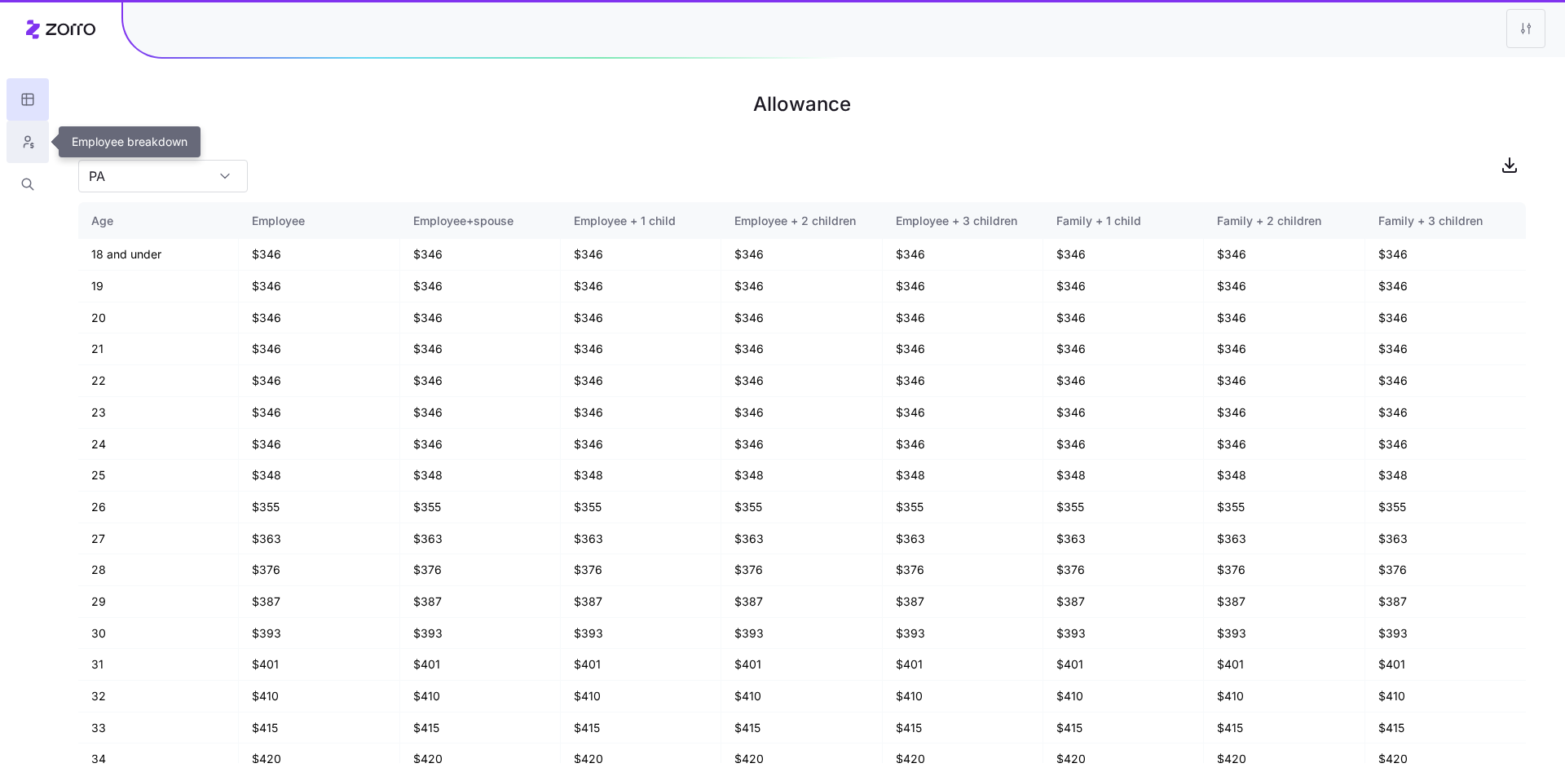
click at [29, 148] on icon "button" at bounding box center [27, 142] width 15 height 16
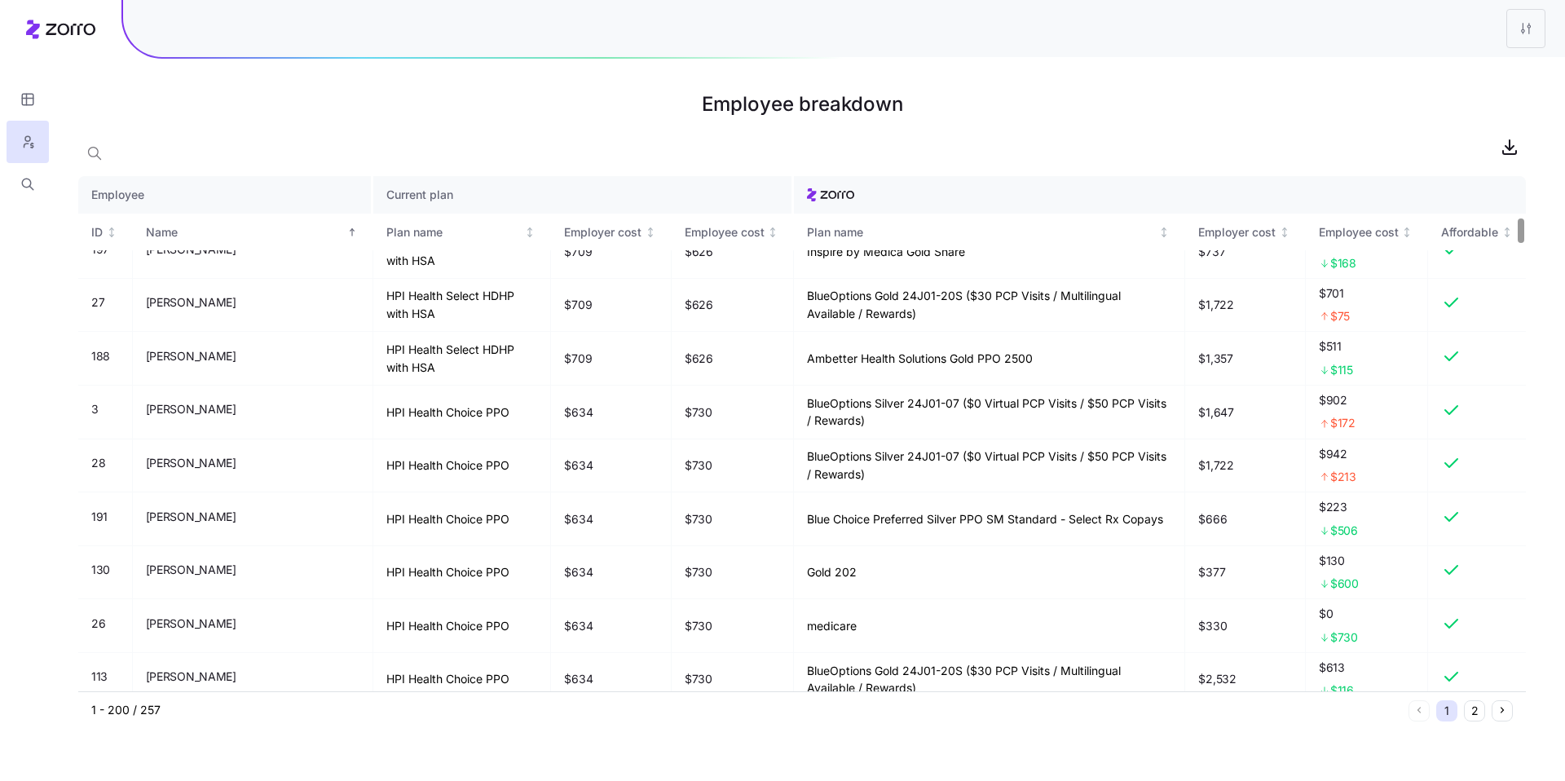
scroll to position [912, 0]
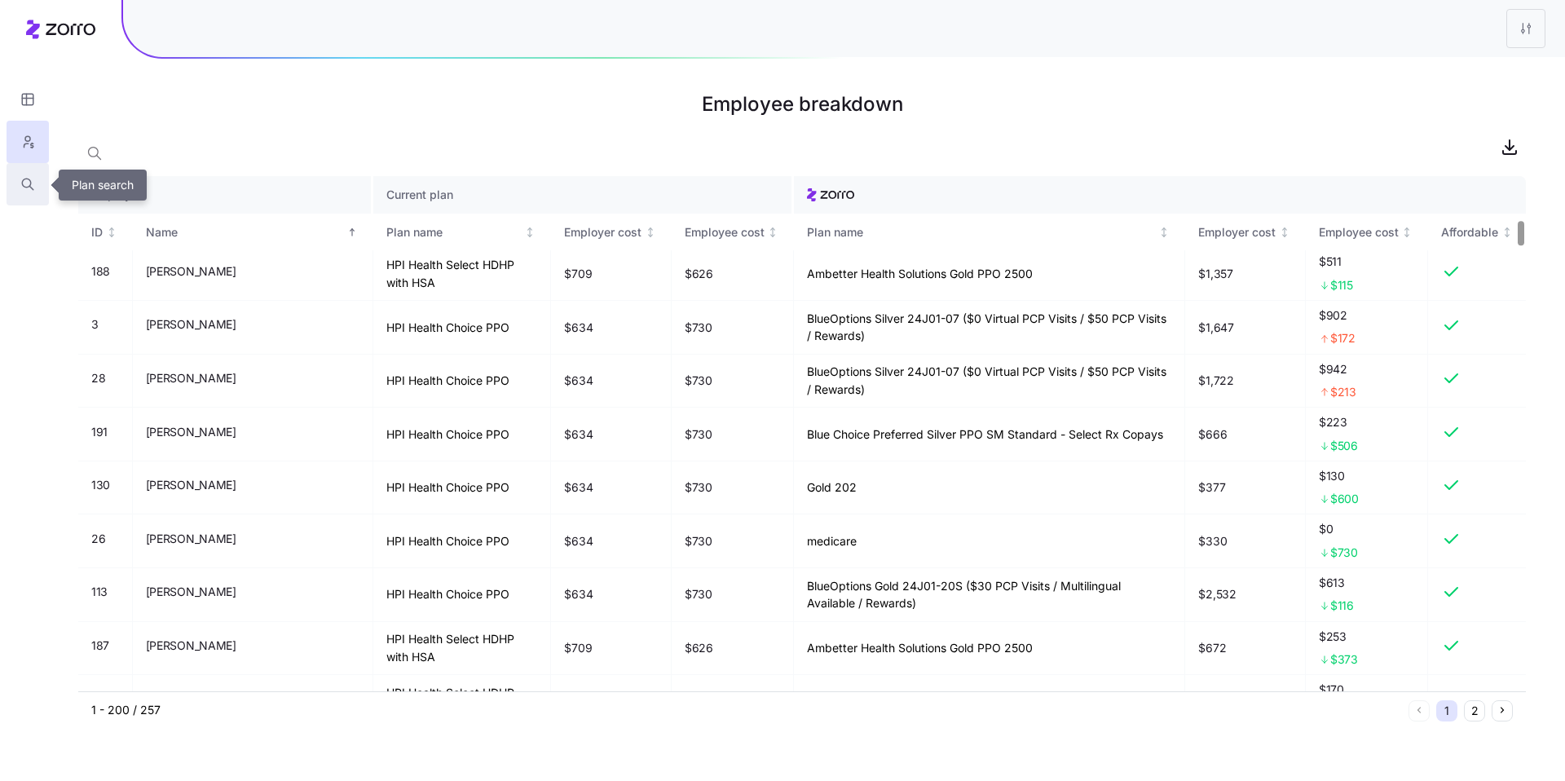
click at [37, 196] on button "button" at bounding box center [28, 184] width 42 height 42
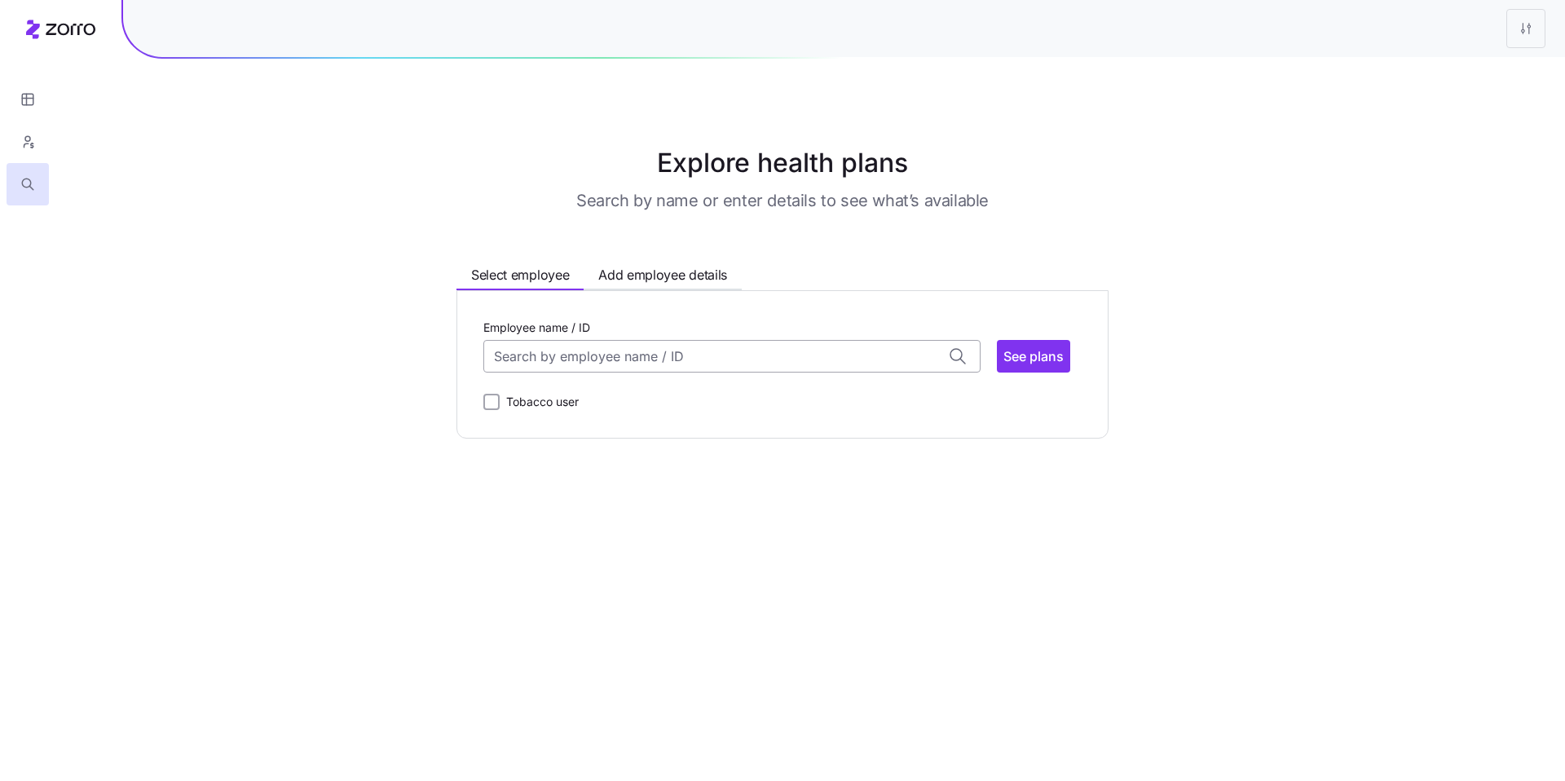
click at [696, 366] on input "Employee name / ID" at bounding box center [731, 356] width 497 height 33
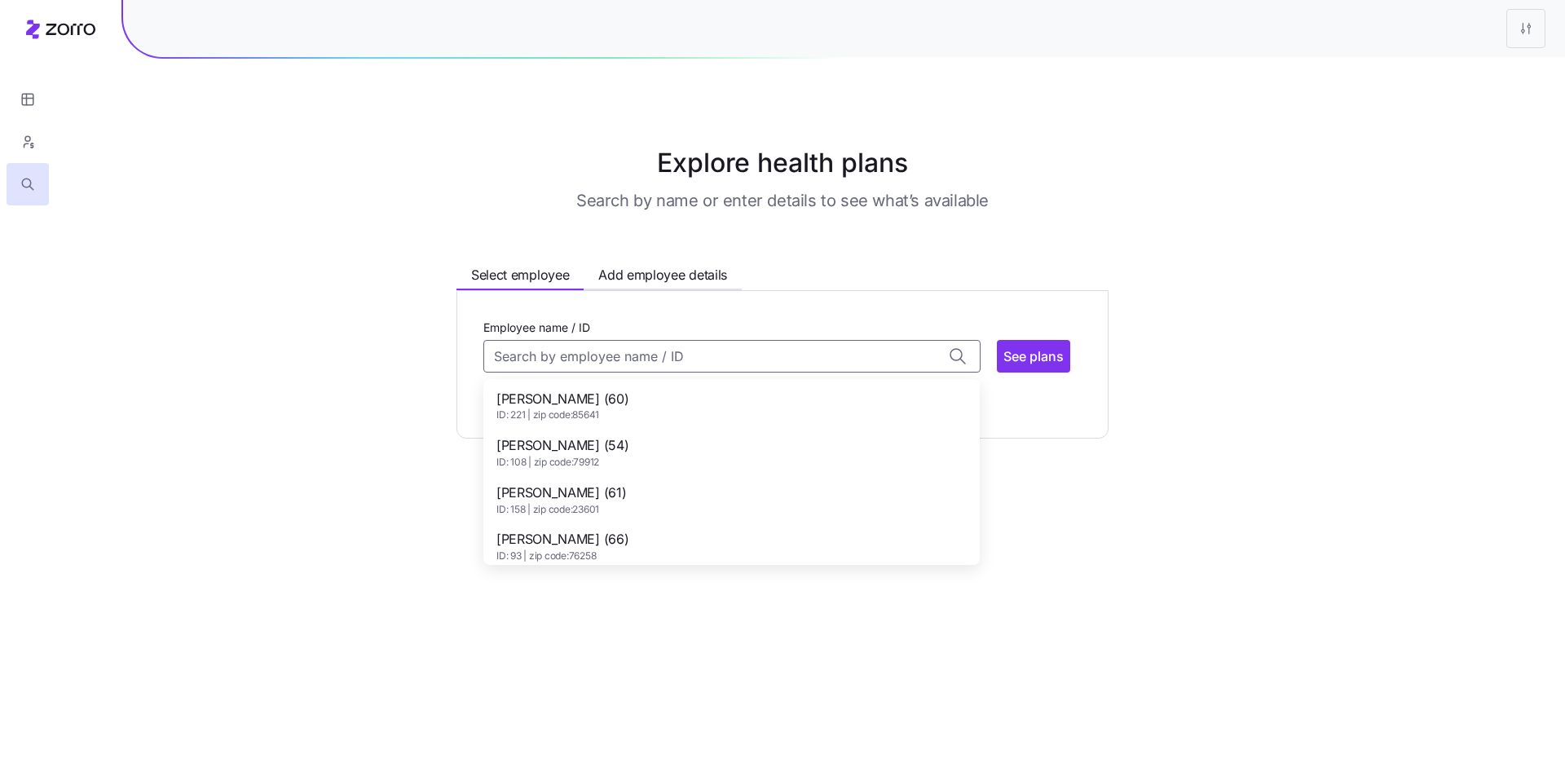
click at [636, 399] on div "Aaron Spencer (60) ID: 221 | zip code: 85641" at bounding box center [732, 405] width 490 height 47
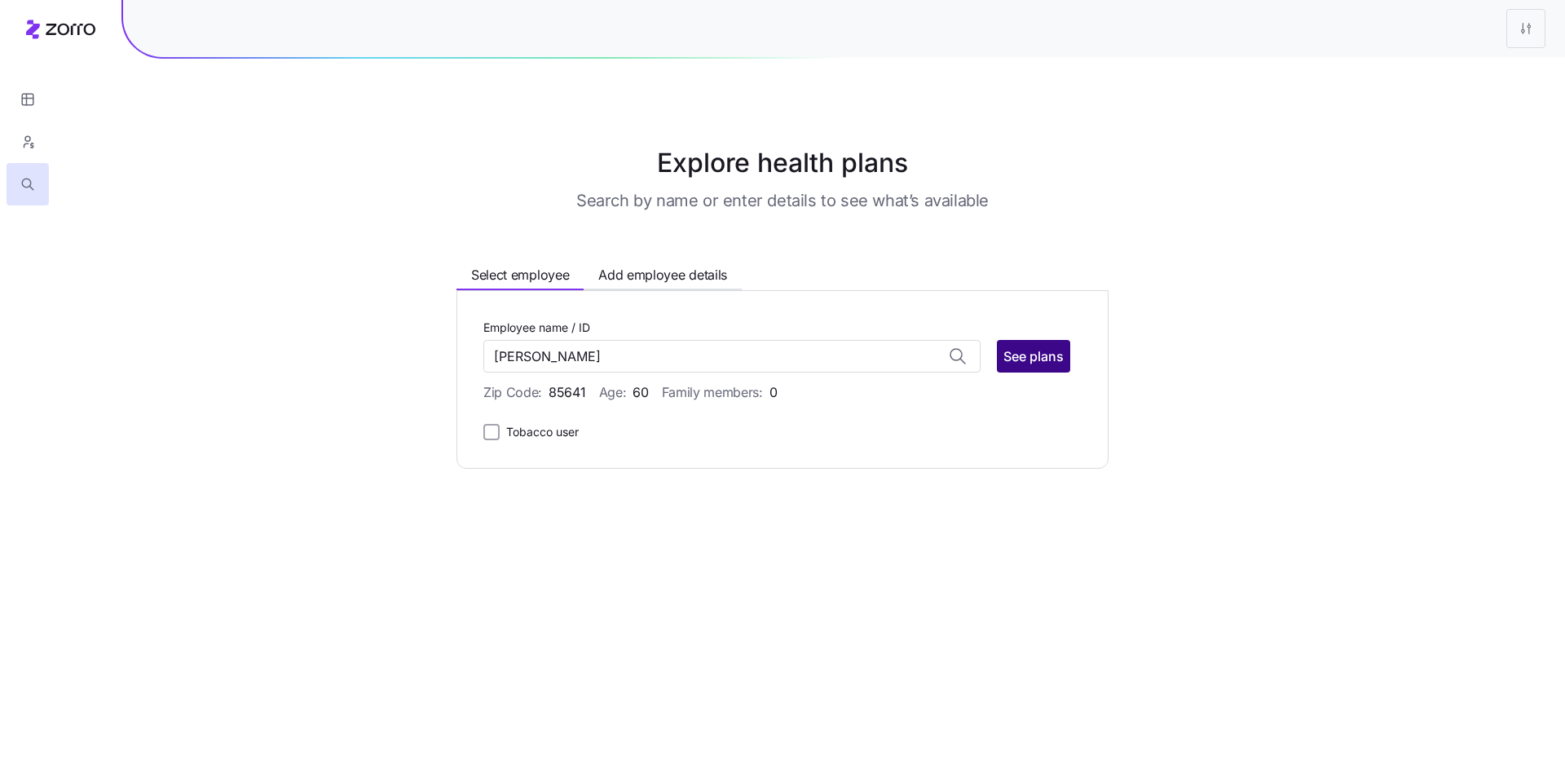
click at [1031, 368] on button "See plans" at bounding box center [1033, 356] width 73 height 33
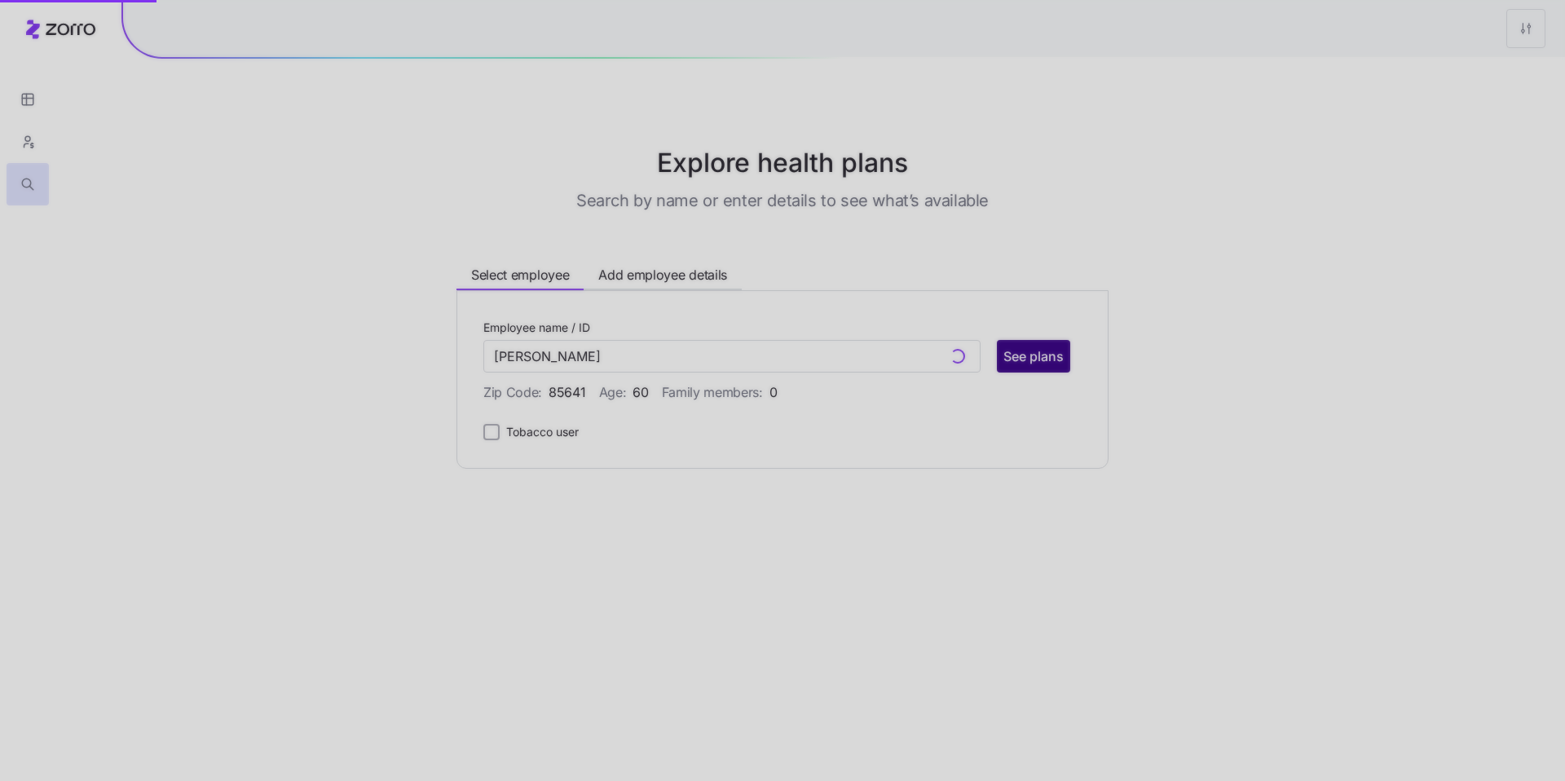
type input "Aaron Spencer (ID: 221)"
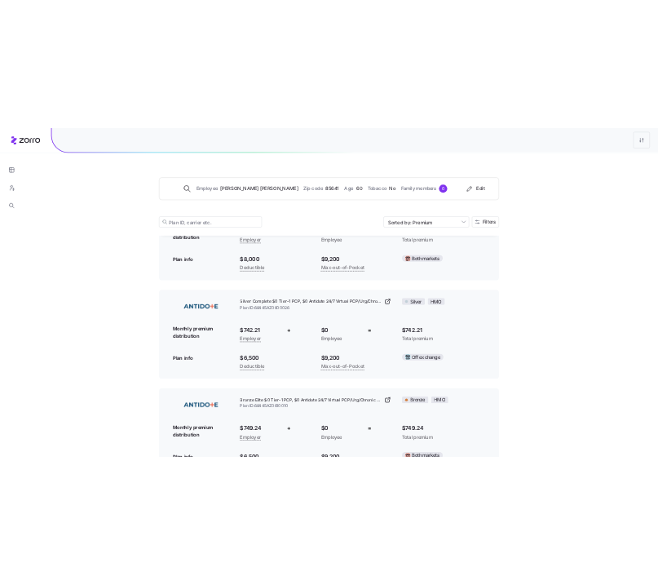
scroll to position [675, 0]
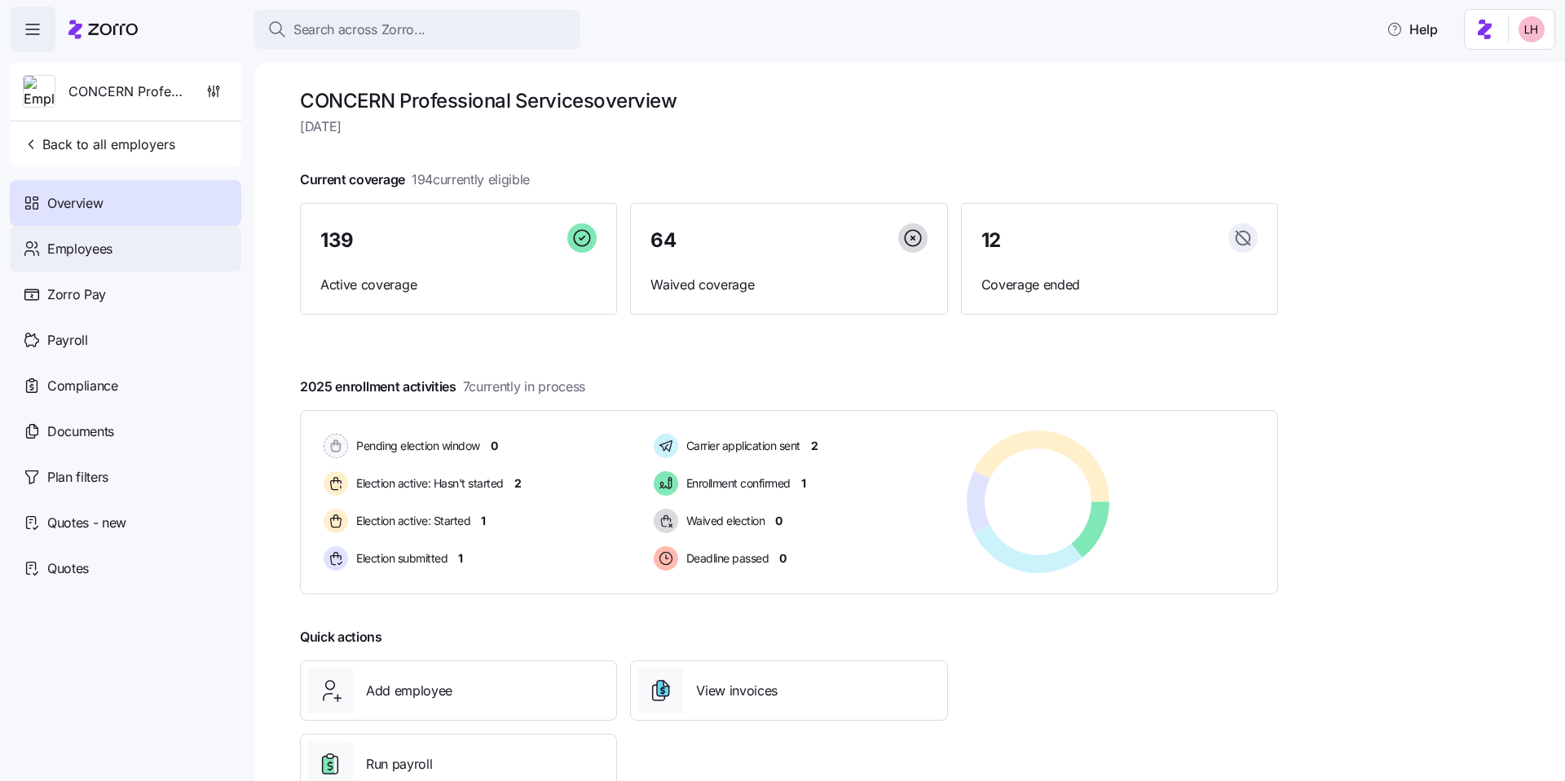
click at [147, 250] on div "Employees" at bounding box center [126, 249] width 232 height 46
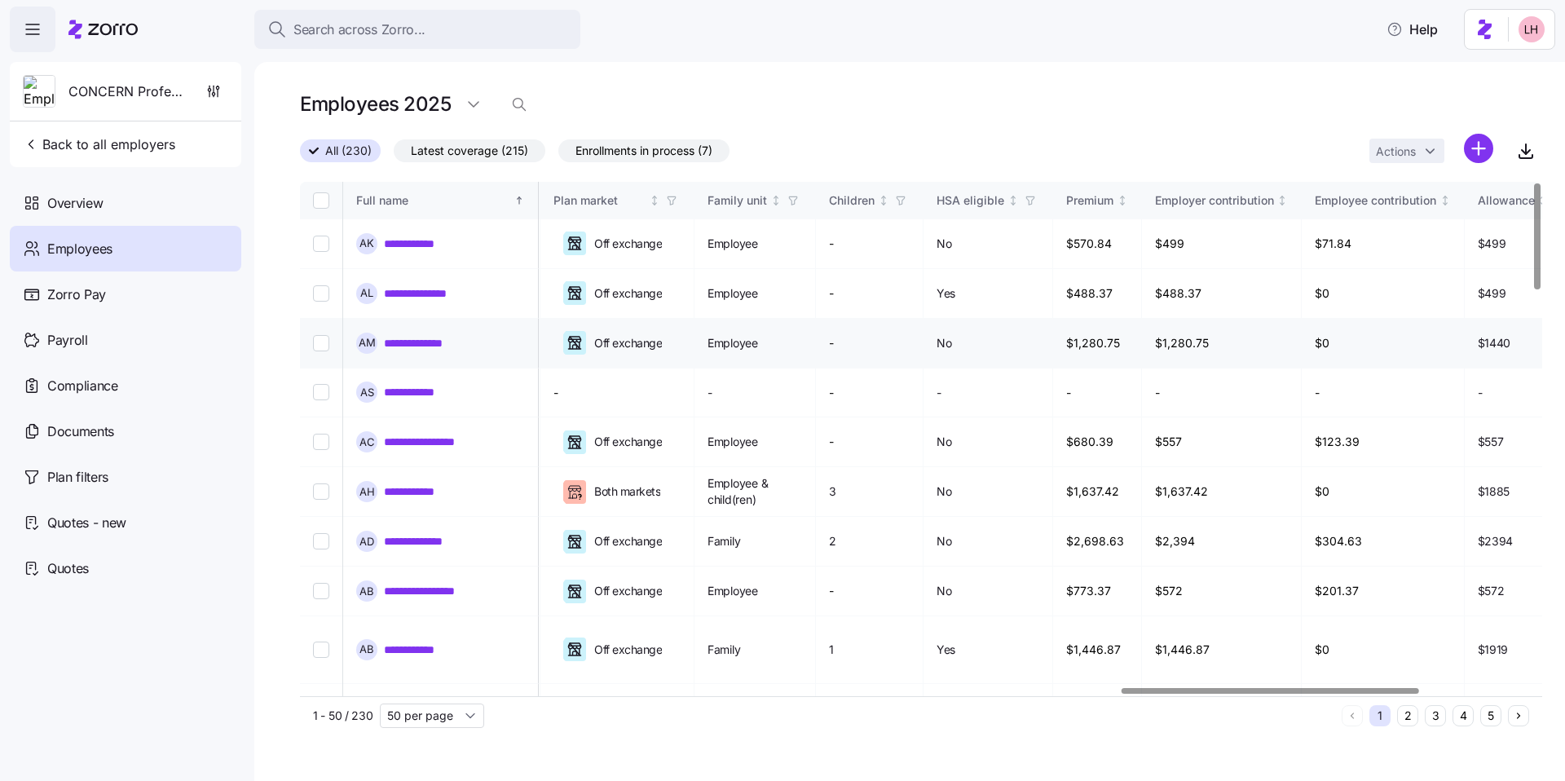
scroll to position [0, 3432]
click at [408, 247] on link "**********" at bounding box center [420, 244] width 72 height 16
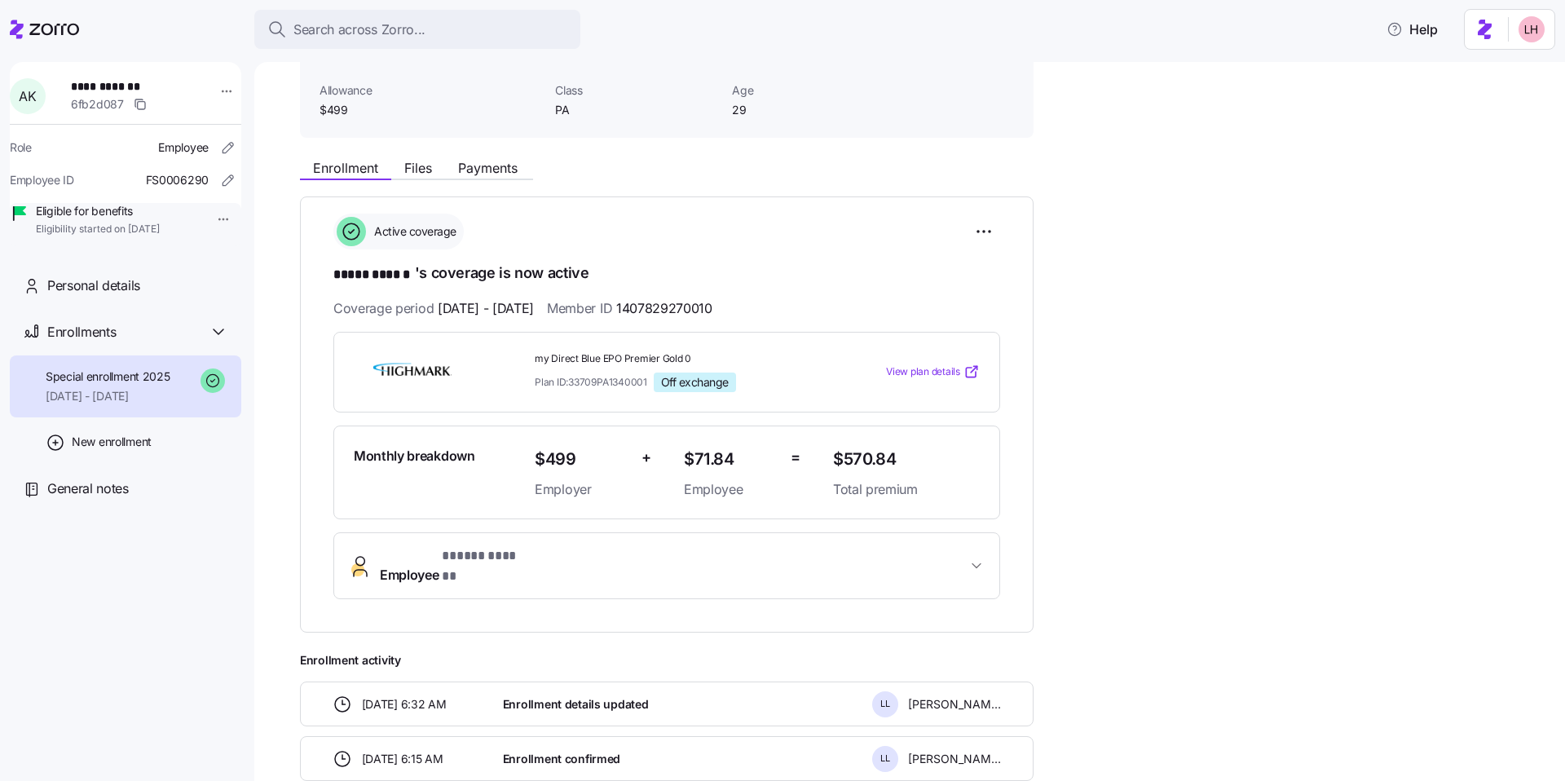
scroll to position [103, 0]
click at [929, 371] on span "View plan details" at bounding box center [923, 373] width 74 height 15
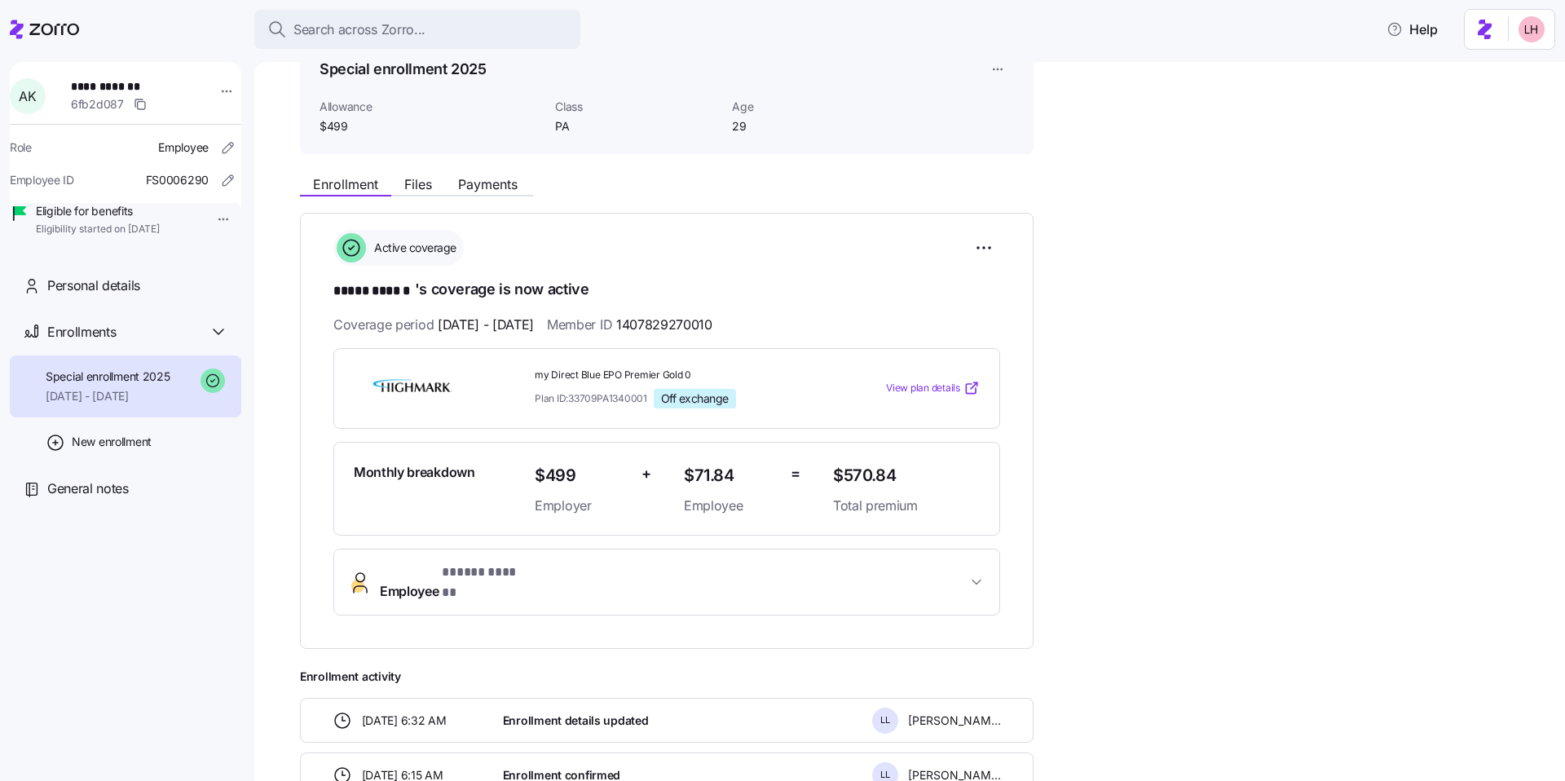
scroll to position [74, 0]
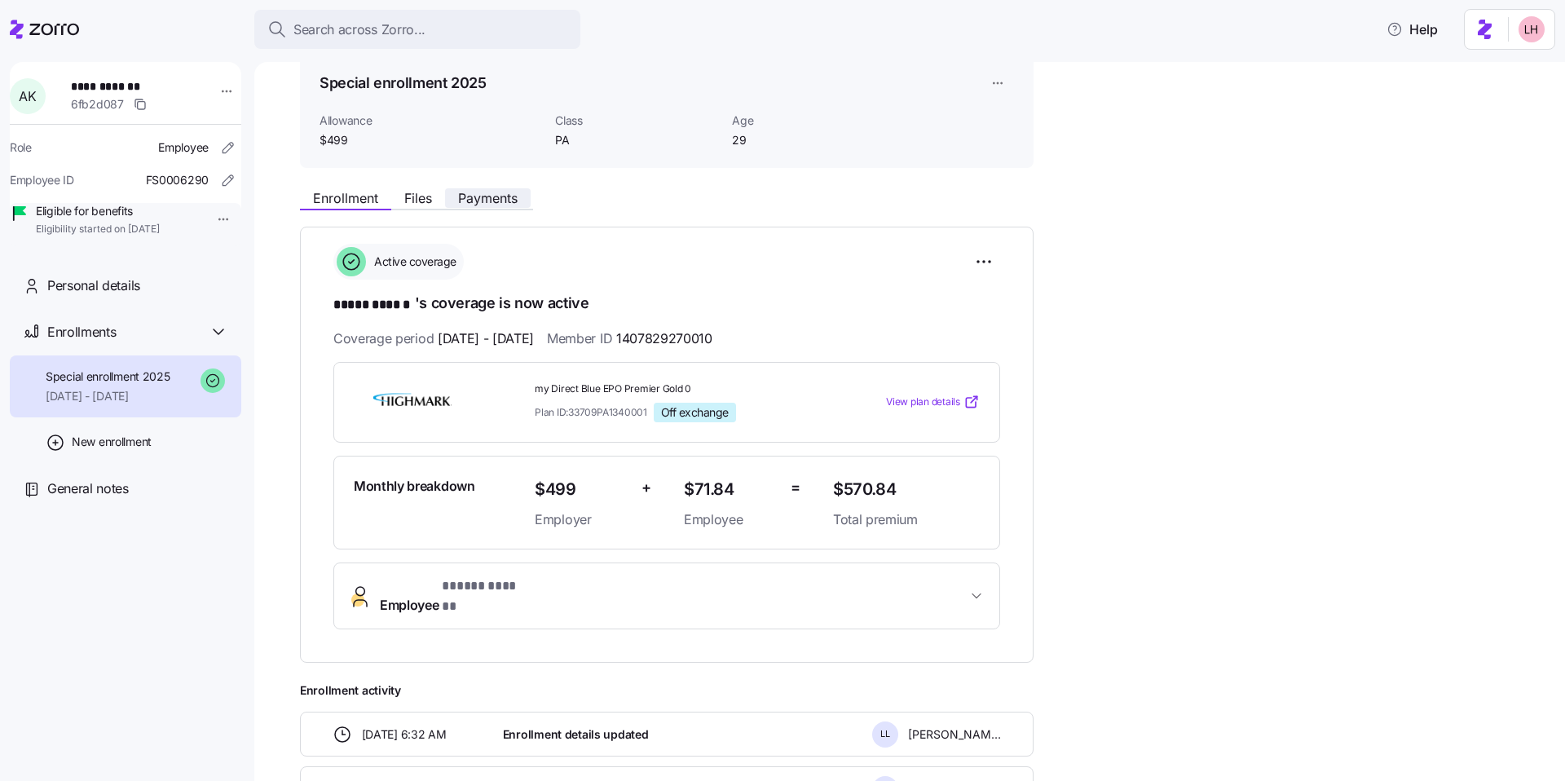
click at [505, 201] on span "Payments" at bounding box center [488, 198] width 60 height 13
